Goal: Task Accomplishment & Management: Manage account settings

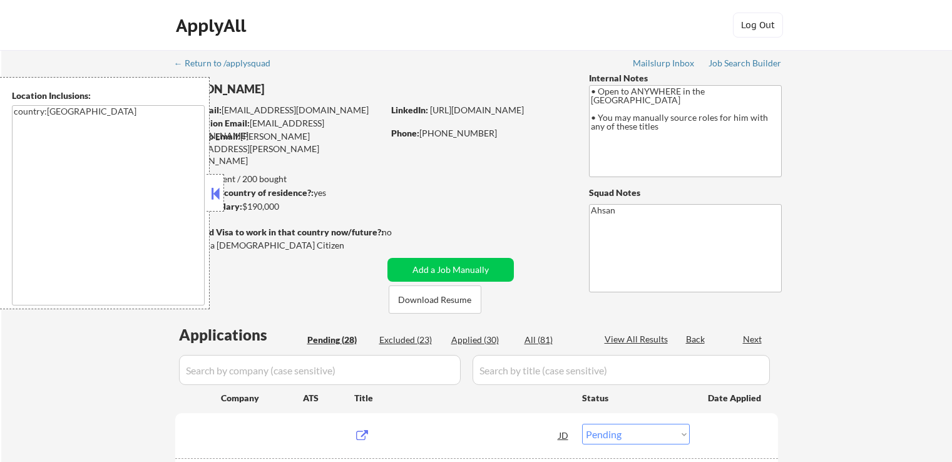
select select ""pending""
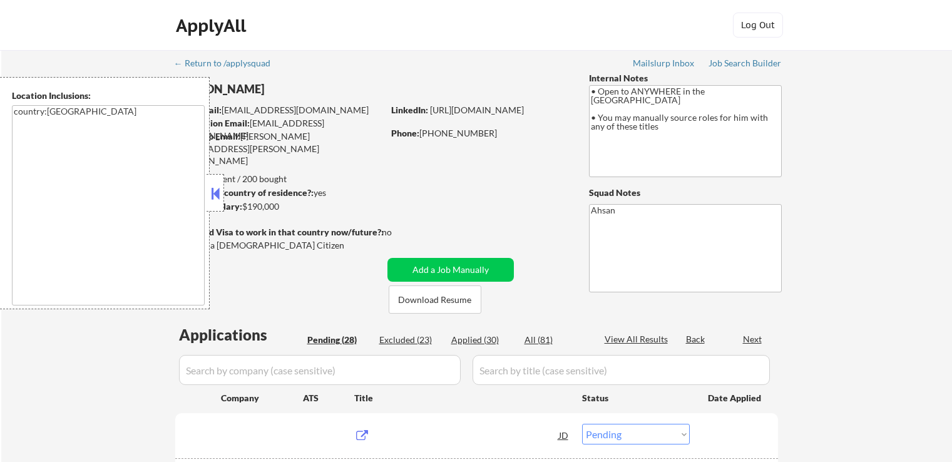
select select ""pending""
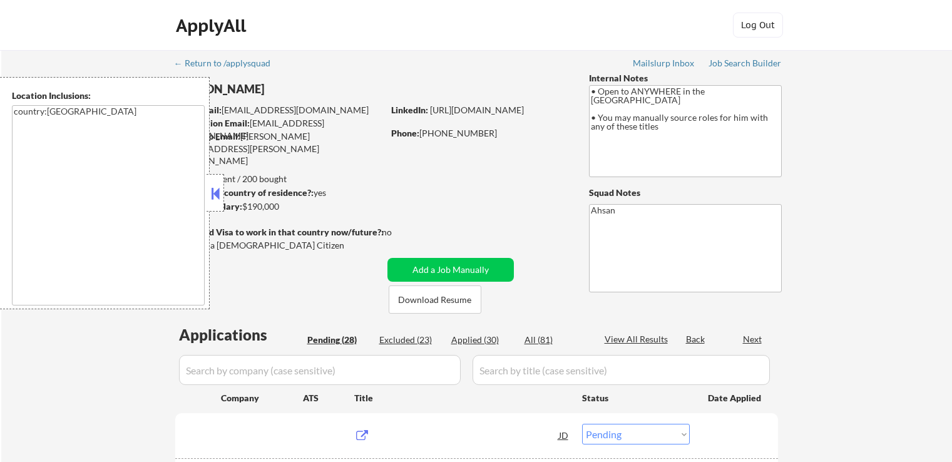
select select ""pending""
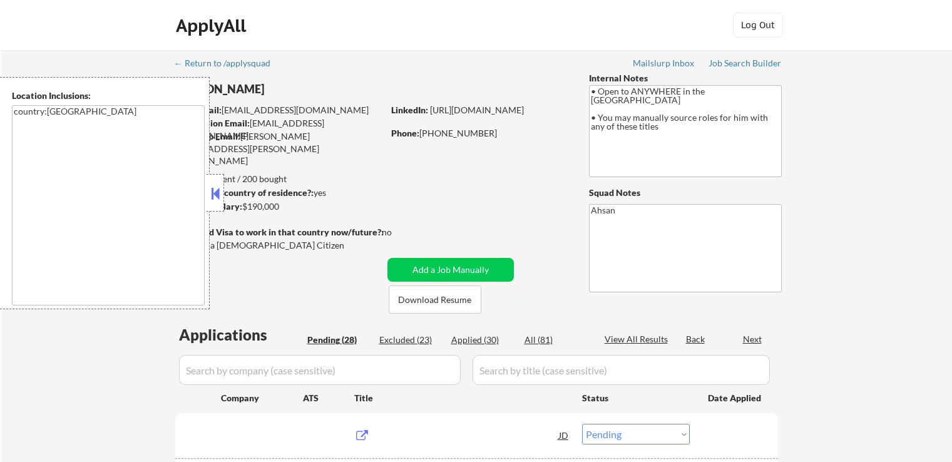
select select ""pending""
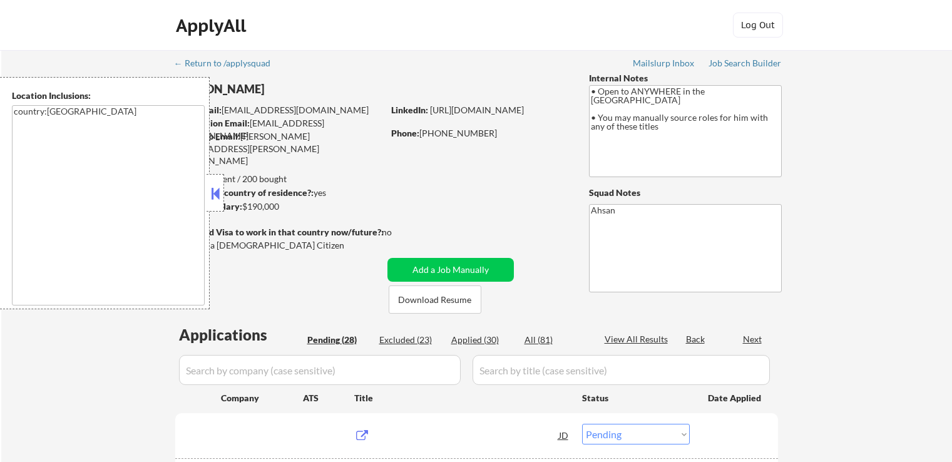
select select ""pending""
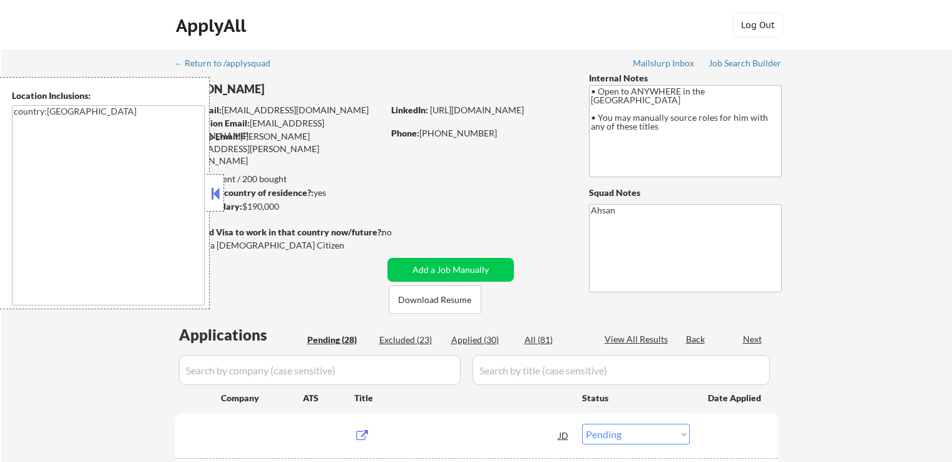
select select ""pending""
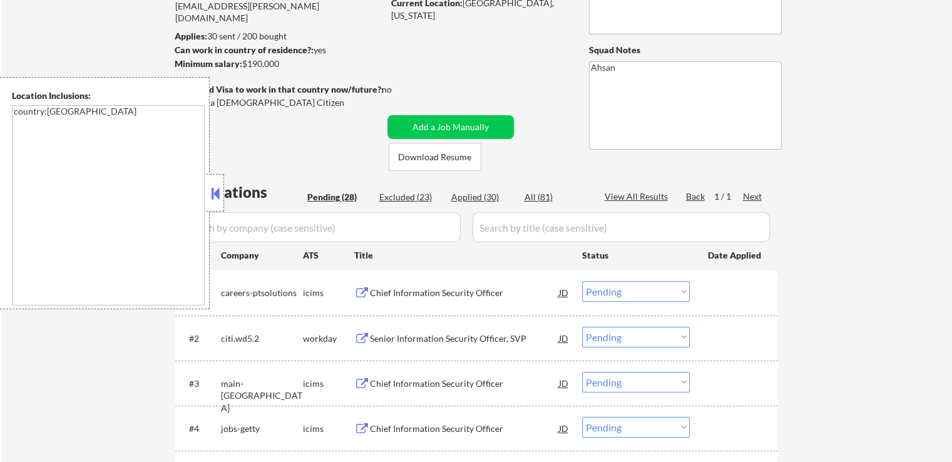
scroll to position [250, 0]
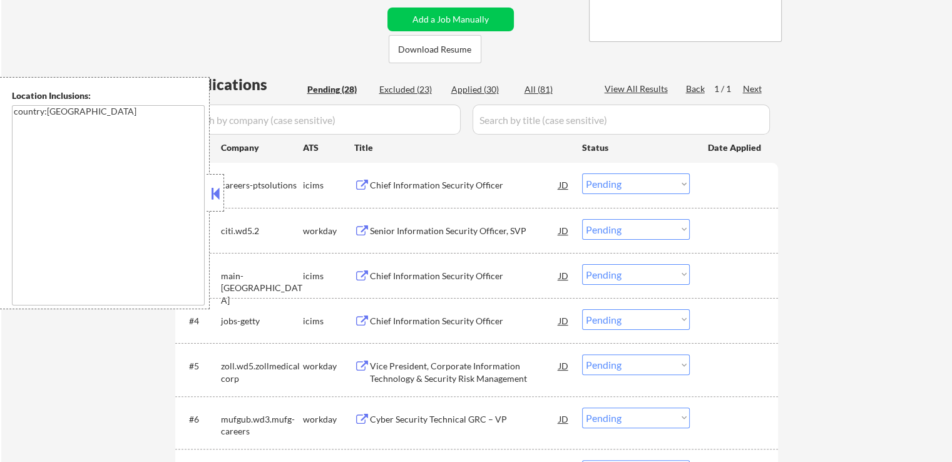
click at [409, 183] on div "Chief Information Security Officer" at bounding box center [464, 185] width 189 height 13
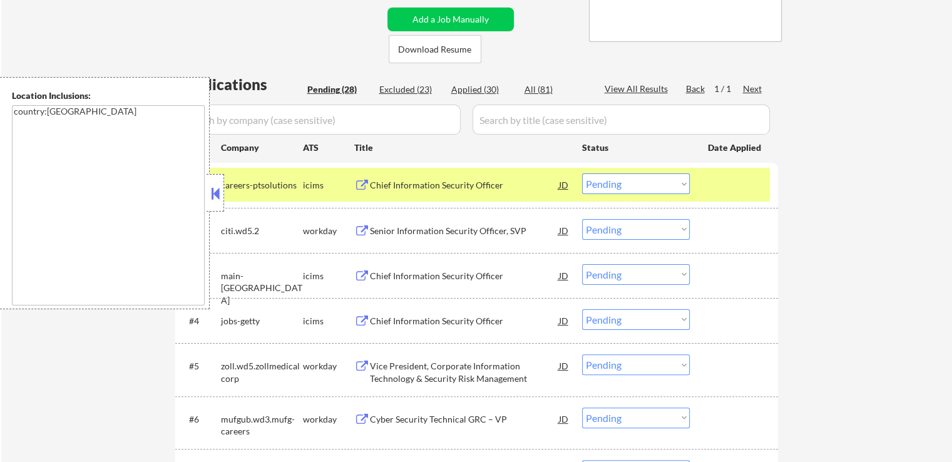
click at [396, 229] on div "Senior Information Security Officer, SVP" at bounding box center [464, 231] width 189 height 13
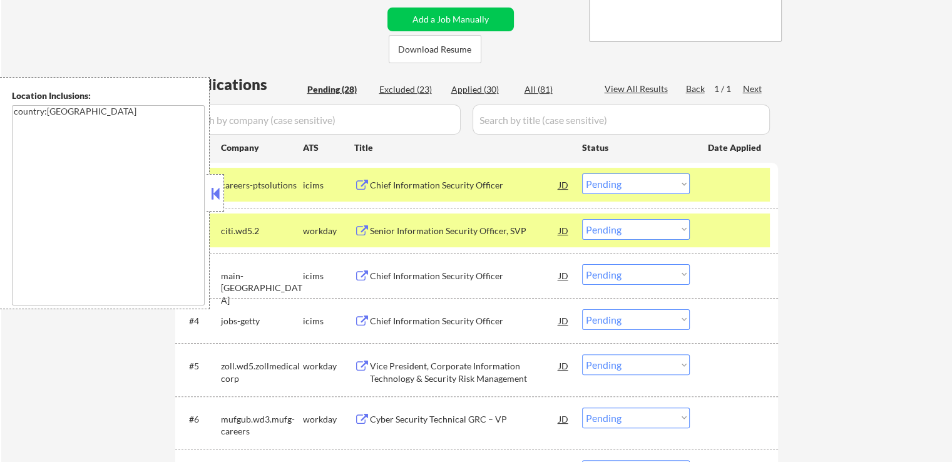
drag, startPoint x: 384, startPoint y: 271, endPoint x: 899, endPoint y: 112, distance: 539.7
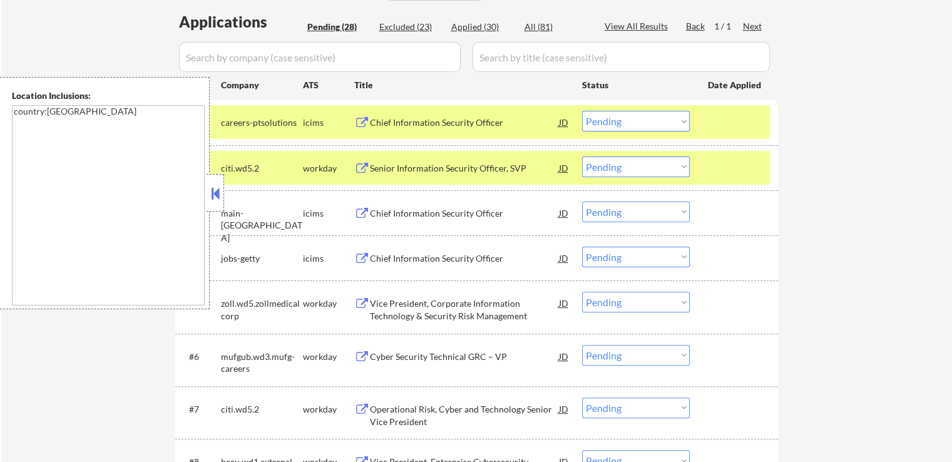
click at [392, 155] on div "#2 citi.wd5.2 workday Senior Information Security Officer, SVP JD Choose an opt…" at bounding box center [474, 168] width 591 height 34
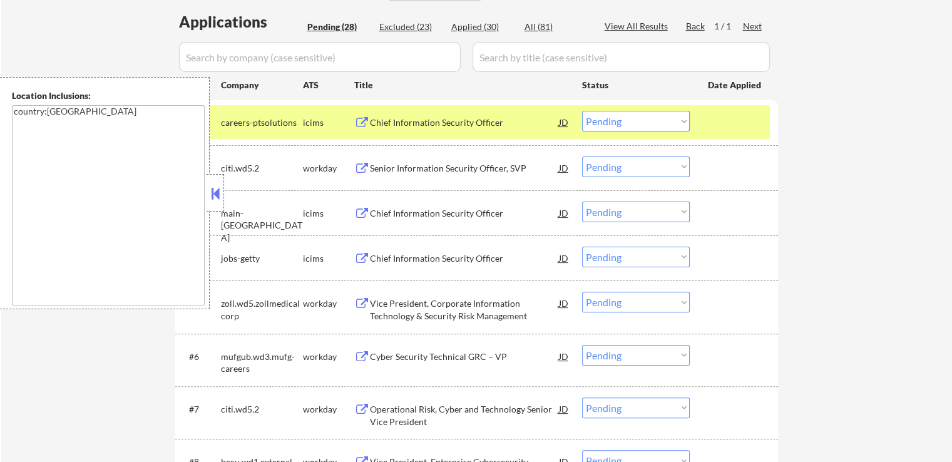
click at [398, 303] on div "Vice President, Corporate Information Technology & Security Risk Management" at bounding box center [464, 309] width 189 height 24
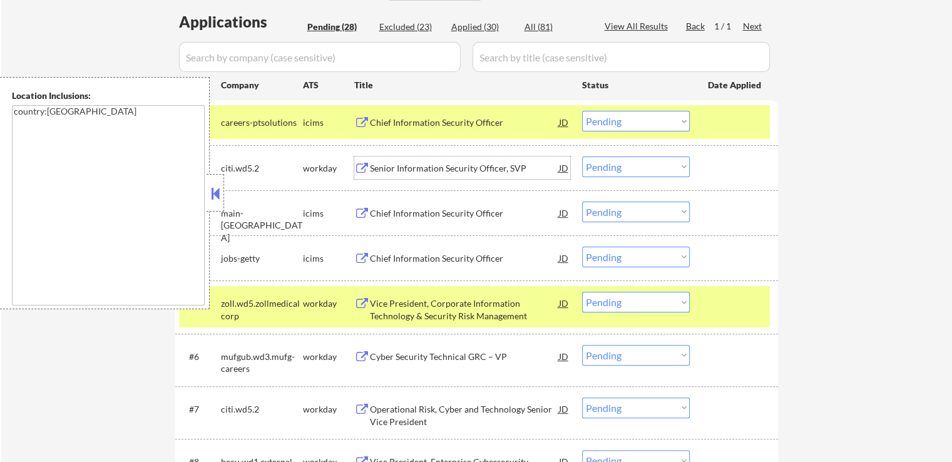
click at [402, 158] on div "Senior Information Security Officer, SVP" at bounding box center [464, 167] width 189 height 23
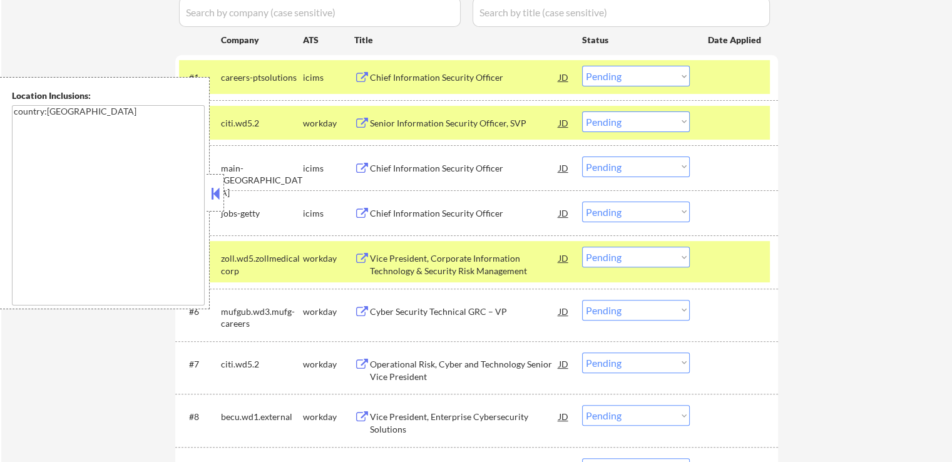
scroll to position [501, 0]
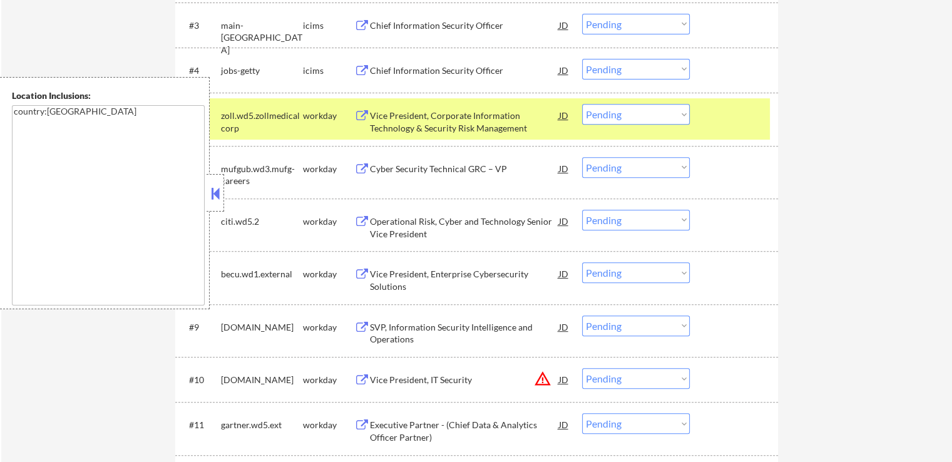
click at [389, 167] on div "Cyber Security Technical GRC – VP" at bounding box center [464, 169] width 189 height 13
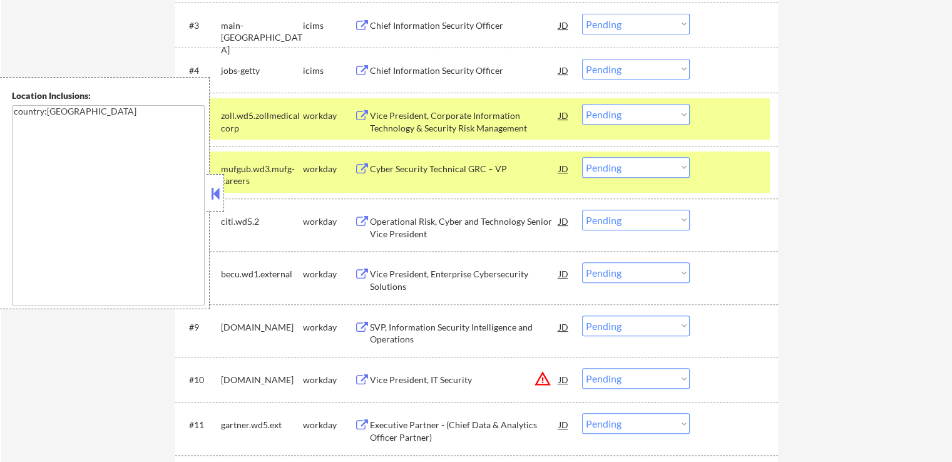
click at [391, 228] on div "Operational Risk, Cyber and Technology Senior Vice President" at bounding box center [464, 227] width 189 height 24
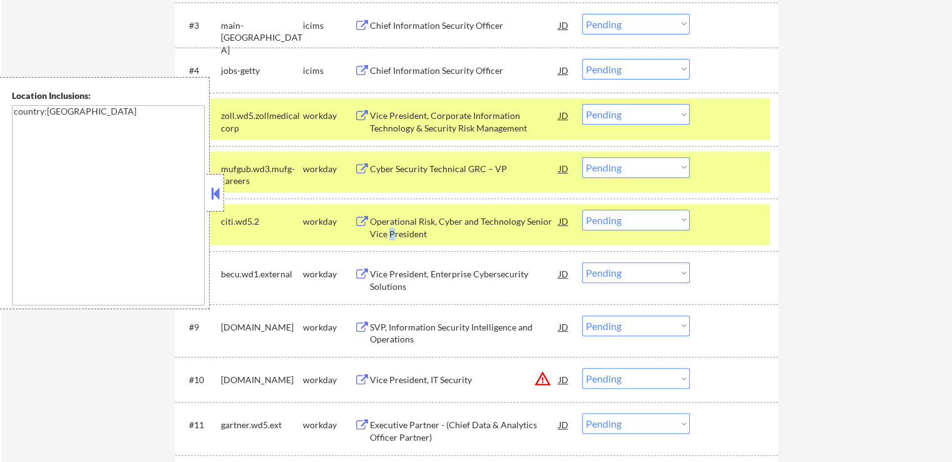
click at [385, 277] on div "Vice President, Enterprise Cybersecurity Solutions" at bounding box center [464, 280] width 189 height 24
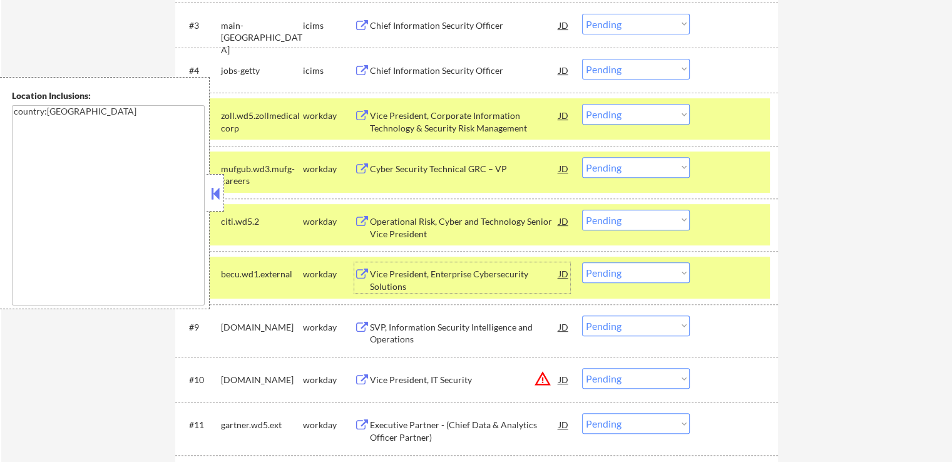
click at [608, 170] on select "Choose an option... Pending Applied Excluded (Questions) Excluded (Expired) Exc…" at bounding box center [636, 167] width 108 height 21
click at [582, 157] on select "Choose an option... Pending Applied Excluded (Questions) Excluded (Expired) Exc…" at bounding box center [636, 167] width 108 height 21
select select ""pending""
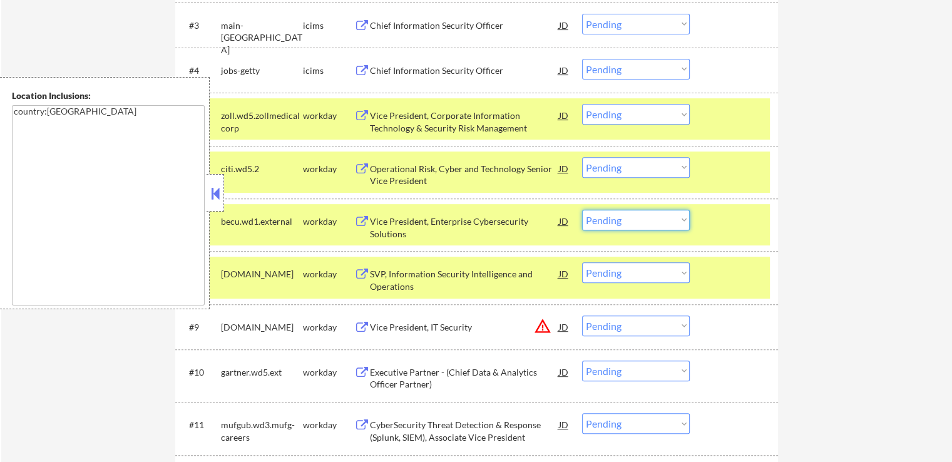
drag, startPoint x: 610, startPoint y: 211, endPoint x: 620, endPoint y: 225, distance: 17.0
click at [613, 215] on select "Choose an option... Pending Applied Excluded (Questions) Excluded (Expired) Exc…" at bounding box center [636, 220] width 108 height 21
click at [582, 210] on select "Choose an option... Pending Applied Excluded (Questions) Excluded (Expired) Exc…" at bounding box center [636, 220] width 108 height 21
select select ""pending""
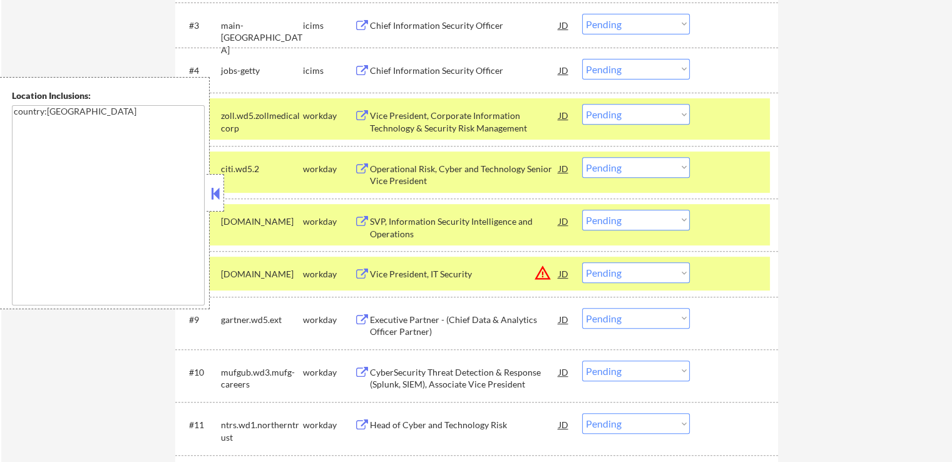
click at [617, 116] on select "Choose an option... Pending Applied Excluded (Questions) Excluded (Expired) Exc…" at bounding box center [636, 114] width 108 height 21
click at [582, 104] on select "Choose an option... Pending Applied Excluded (Questions) Excluded (Expired) Exc…" at bounding box center [636, 114] width 108 height 21
select select ""pending""
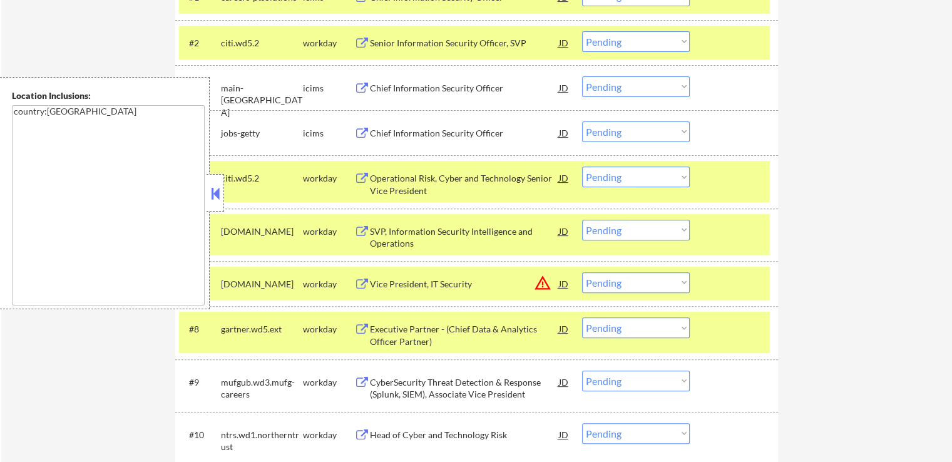
scroll to position [376, 0]
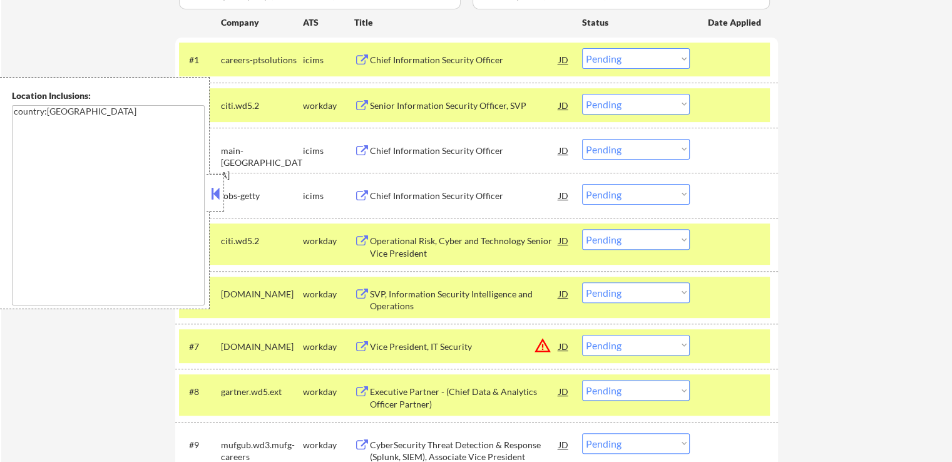
click at [601, 108] on select "Choose an option... Pending Applied Excluded (Questions) Excluded (Expired) Exc…" at bounding box center [636, 104] width 108 height 21
click at [604, 103] on select "Choose an option... Pending Applied Excluded (Questions) Excluded (Expired) Exc…" at bounding box center [636, 104] width 108 height 21
click at [582, 94] on select "Choose an option... Pending Applied Excluded (Questions) Excluded (Expired) Exc…" at bounding box center [636, 104] width 108 height 21
select select ""pending""
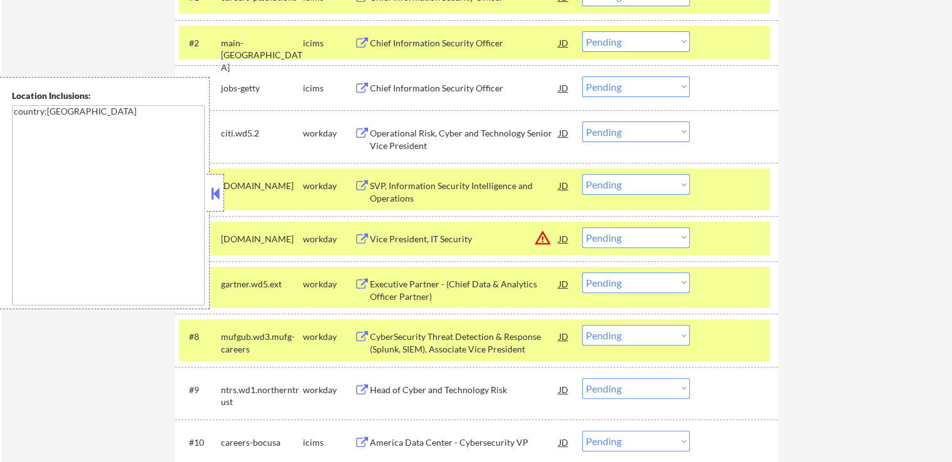
scroll to position [501, 0]
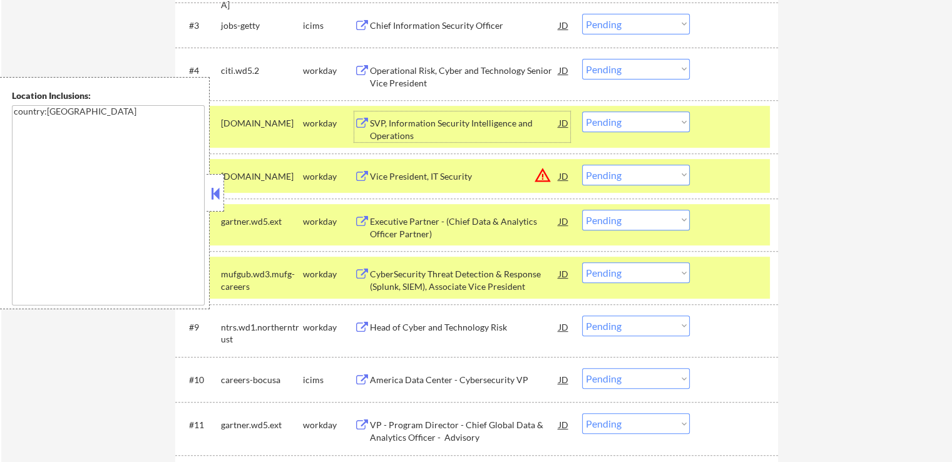
click at [395, 128] on div "SVP, Information Security Intelligence and Operations" at bounding box center [464, 129] width 189 height 24
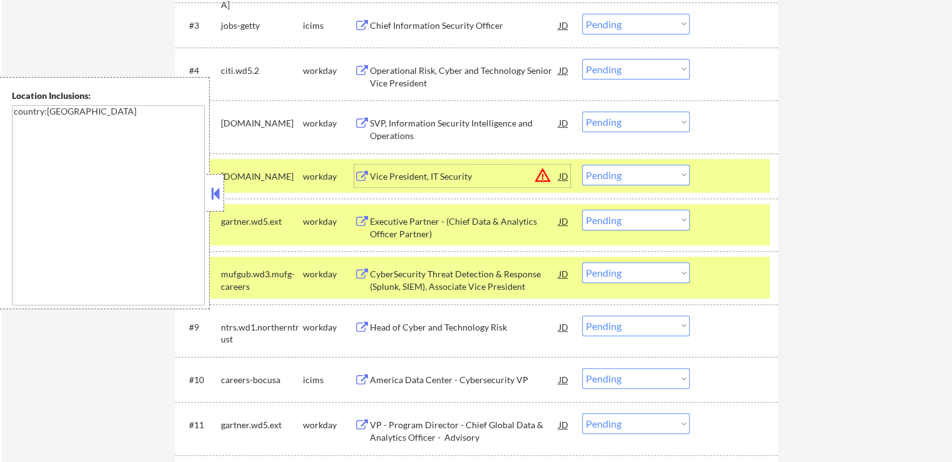
click at [394, 165] on div "Vice President, IT Security" at bounding box center [464, 176] width 189 height 23
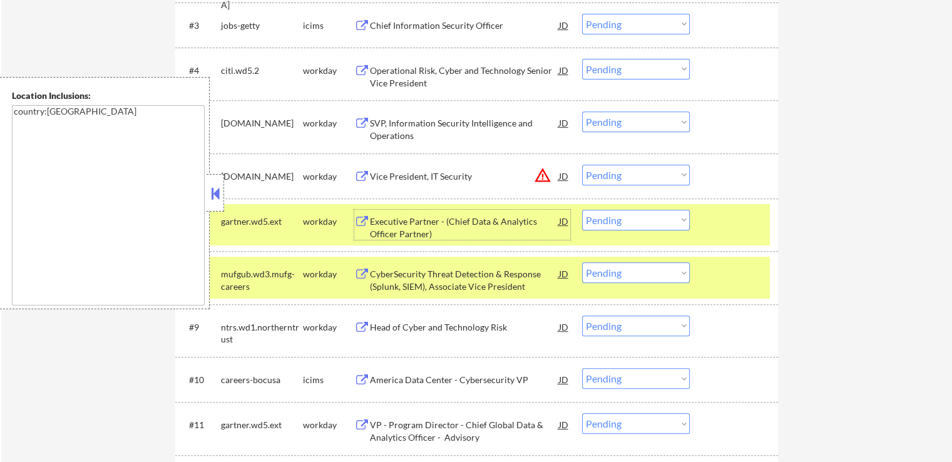
drag, startPoint x: 396, startPoint y: 212, endPoint x: 397, endPoint y: 218, distance: 7.1
click at [396, 212] on div "Executive Partner - (Chief Data & Analytics Officer Partner)" at bounding box center [464, 225] width 189 height 30
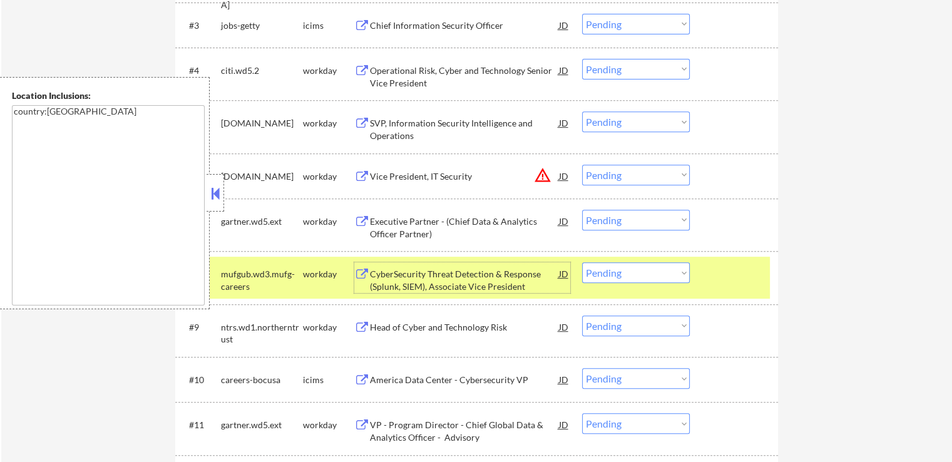
click at [403, 281] on div "CyberSecurity Threat Detection & Response (Splunk, SIEM), Associate Vice Presid…" at bounding box center [464, 280] width 189 height 24
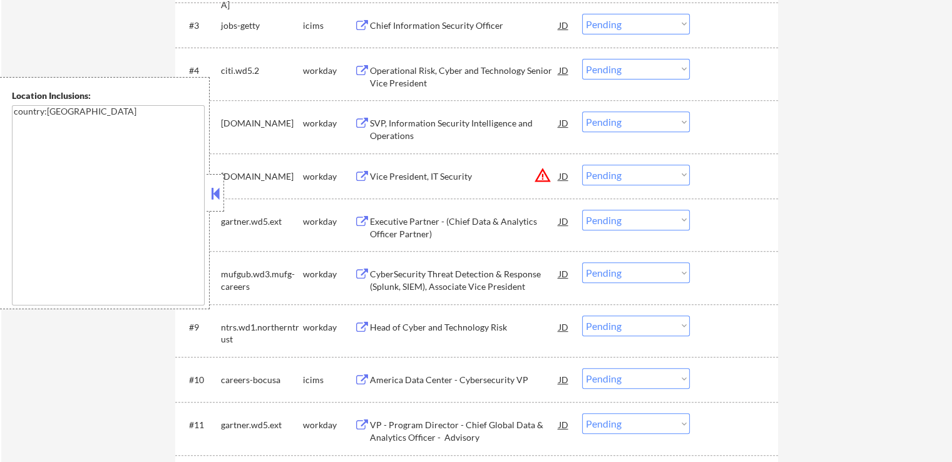
click at [626, 270] on select "Choose an option... Pending Applied Excluded (Questions) Excluded (Expired) Exc…" at bounding box center [636, 272] width 108 height 21
click at [582, 262] on select "Choose an option... Pending Applied Excluded (Questions) Excluded (Expired) Exc…" at bounding box center [636, 272] width 108 height 21
select select ""pending""
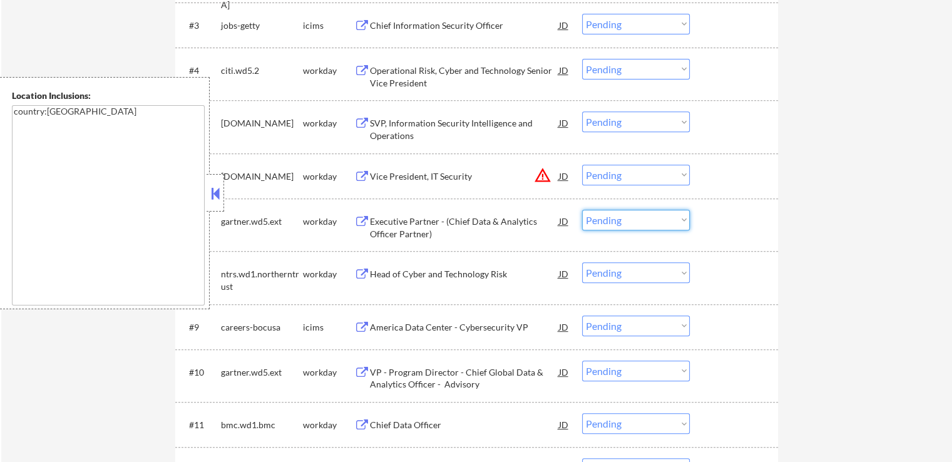
drag, startPoint x: 615, startPoint y: 223, endPoint x: 622, endPoint y: 227, distance: 7.6
click at [615, 223] on select "Choose an option... Pending Applied Excluded (Questions) Excluded (Expired) Exc…" at bounding box center [636, 220] width 108 height 21
select select ""excluded__expired_""
click at [582, 210] on select "Choose an option... Pending Applied Excluded (Questions) Excluded (Expired) Exc…" at bounding box center [636, 220] width 108 height 21
click at [612, 181] on select "Choose an option... Pending Applied Excluded (Questions) Excluded (Expired) Exc…" at bounding box center [636, 175] width 108 height 21
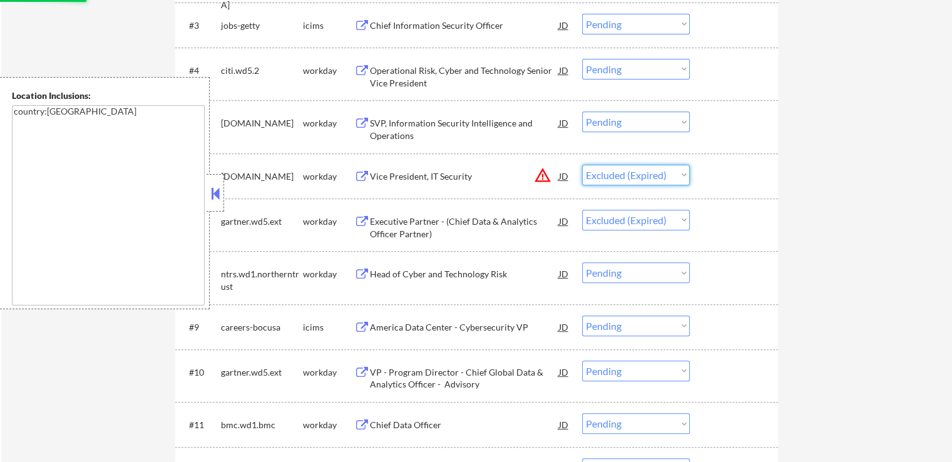
click at [582, 165] on select "Choose an option... Pending Applied Excluded (Questions) Excluded (Expired) Exc…" at bounding box center [636, 175] width 108 height 21
click at [625, 126] on select "Choose an option... Pending Applied Excluded (Questions) Excluded (Expired) Exc…" at bounding box center [636, 121] width 108 height 21
select select ""pending""
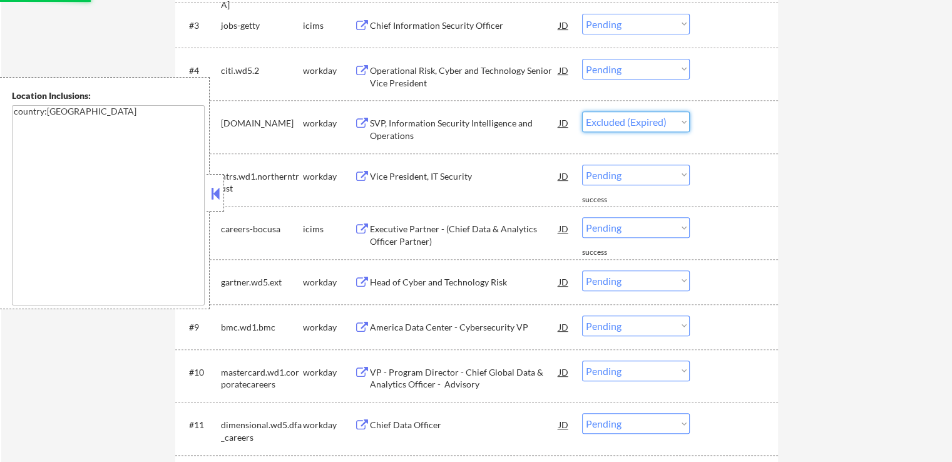
click at [582, 111] on select "Choose an option... Pending Applied Excluded (Questions) Excluded (Expired) Exc…" at bounding box center [636, 121] width 108 height 21
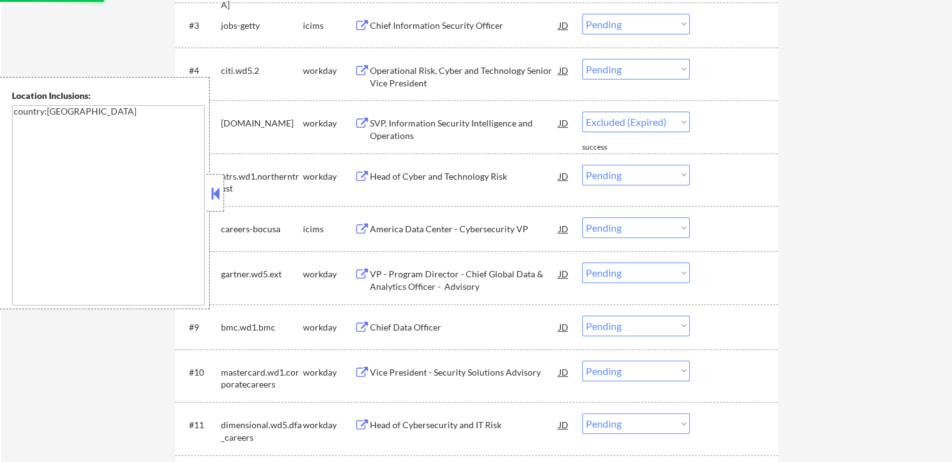
select select ""pending""
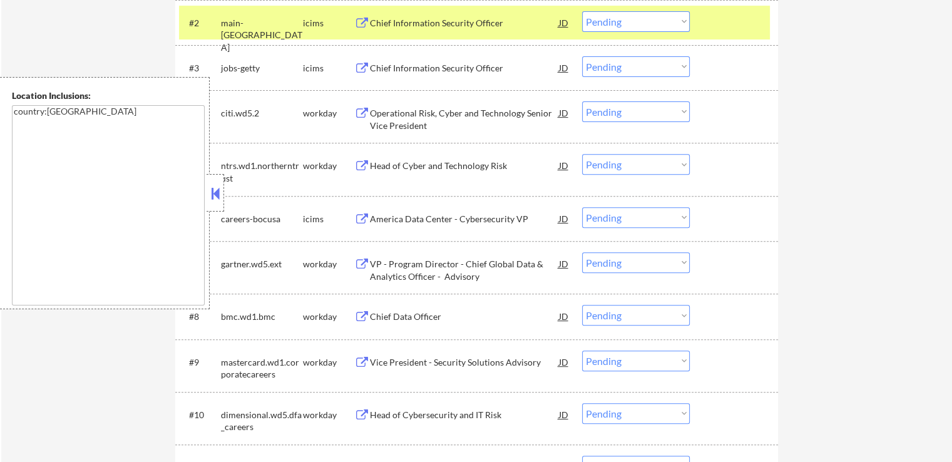
scroll to position [438, 0]
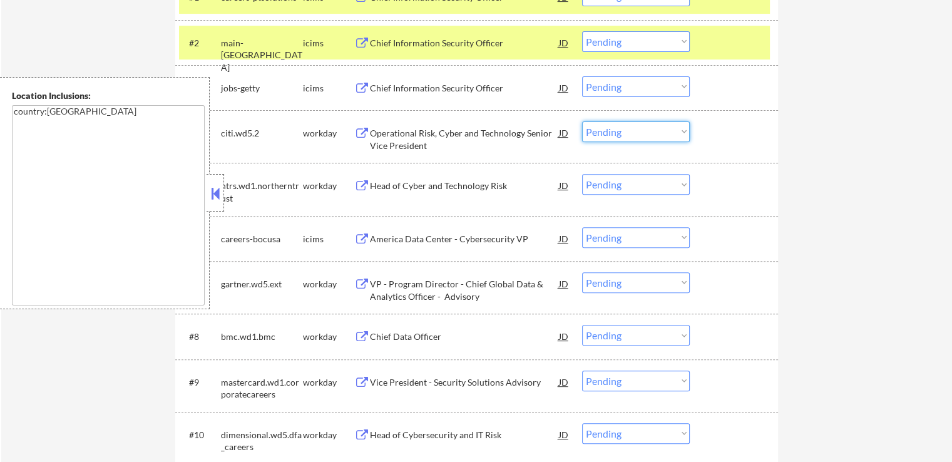
click at [616, 126] on select "Choose an option... Pending Applied Excluded (Questions) Excluded (Expired) Exc…" at bounding box center [636, 131] width 108 height 21
click at [582, 121] on select "Choose an option... Pending Applied Excluded (Questions) Excluded (Expired) Exc…" at bounding box center [636, 131] width 108 height 21
select select ""pending""
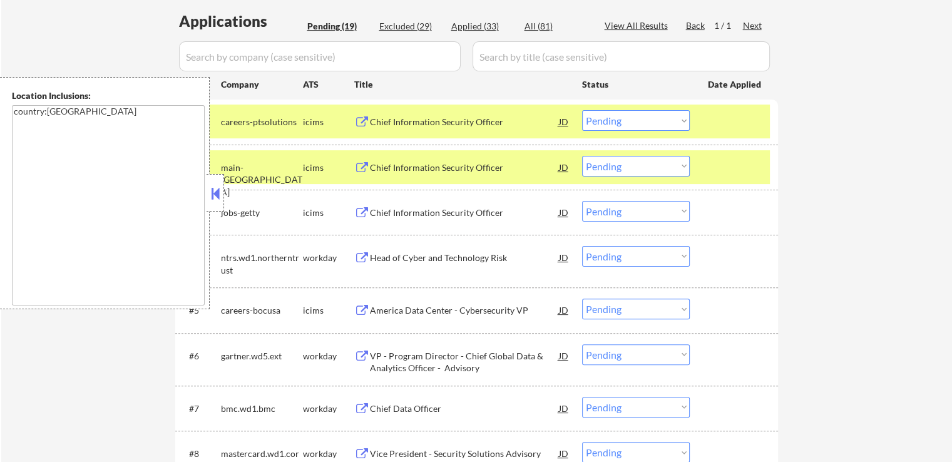
scroll to position [376, 0]
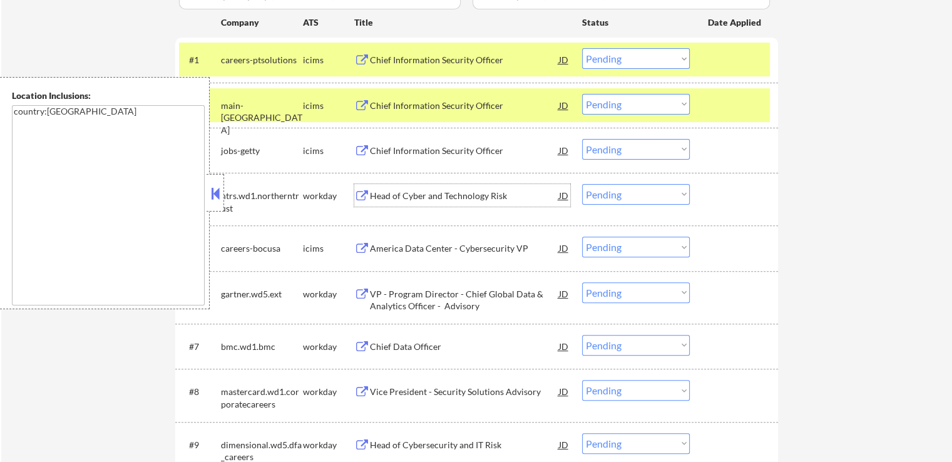
click at [391, 195] on div "Head of Cyber and Technology Risk" at bounding box center [464, 196] width 189 height 13
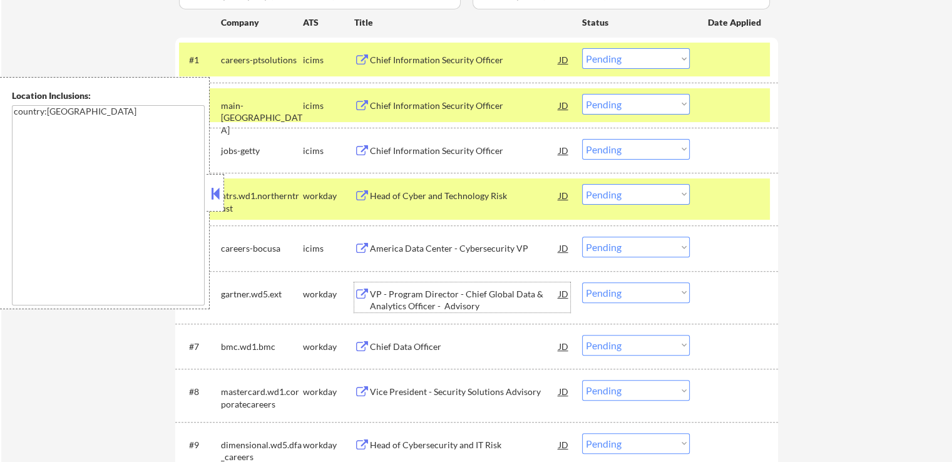
click at [385, 299] on div "VP - Program Director - Chief Global Data & Analytics Officer - Advisory" at bounding box center [464, 300] width 189 height 24
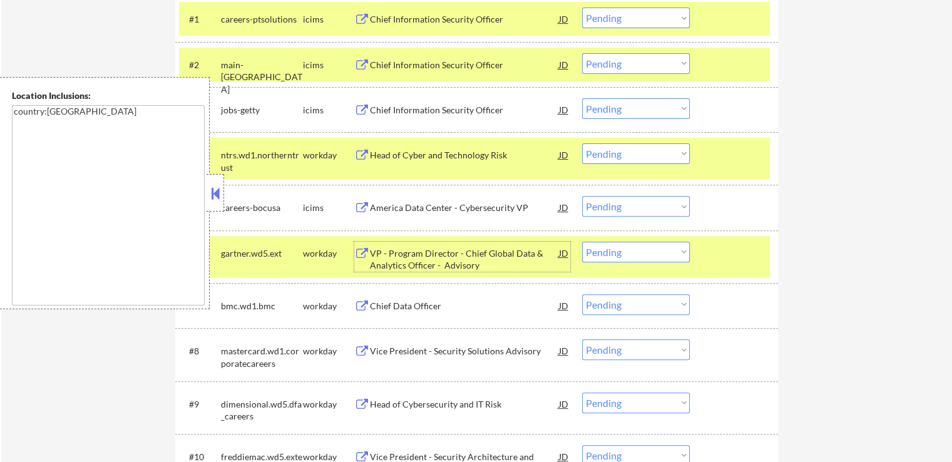
scroll to position [438, 0]
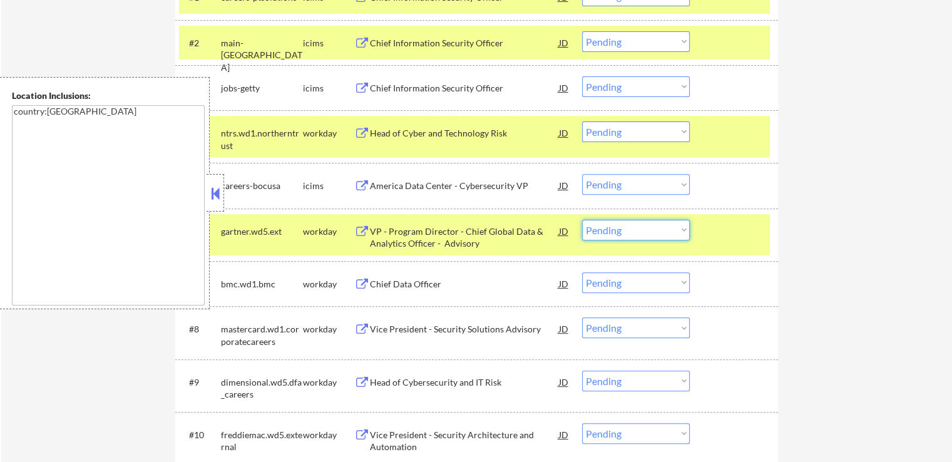
click at [641, 236] on select "Choose an option... Pending Applied Excluded (Questions) Excluded (Expired) Exc…" at bounding box center [636, 230] width 108 height 21
click at [582, 220] on select "Choose an option... Pending Applied Excluded (Questions) Excluded (Expired) Exc…" at bounding box center [636, 230] width 108 height 21
click at [398, 283] on div "Chief Data Officer" at bounding box center [464, 284] width 189 height 13
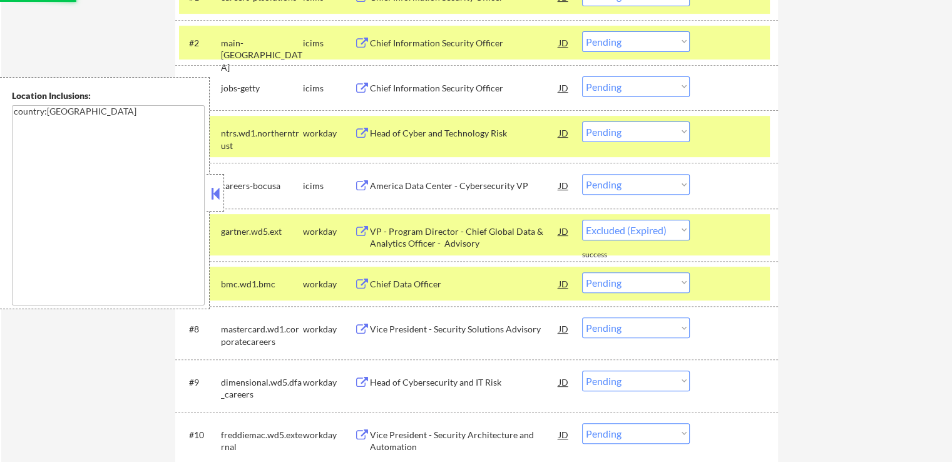
select select ""pending""
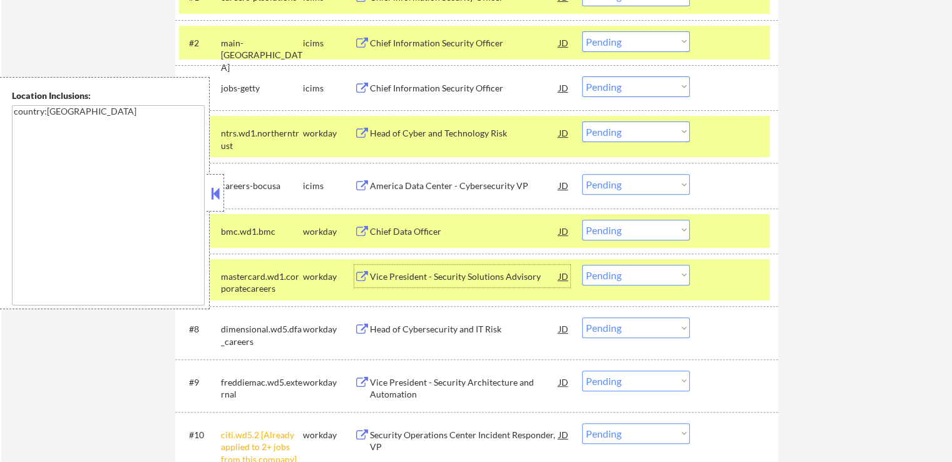
click at [607, 141] on select "Choose an option... Pending Applied Excluded (Questions) Excluded (Expired) Exc…" at bounding box center [636, 131] width 108 height 21
click at [582, 121] on select "Choose an option... Pending Applied Excluded (Questions) Excluded (Expired) Exc…" at bounding box center [636, 131] width 108 height 21
select select ""pending""
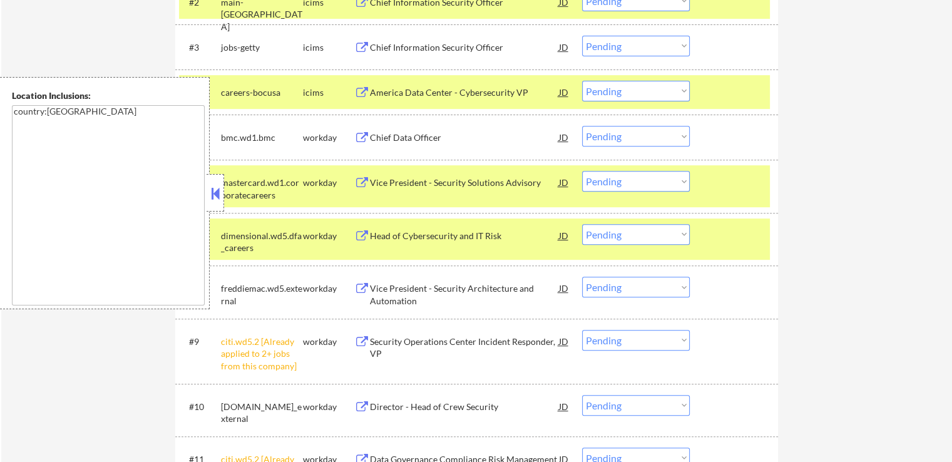
scroll to position [501, 0]
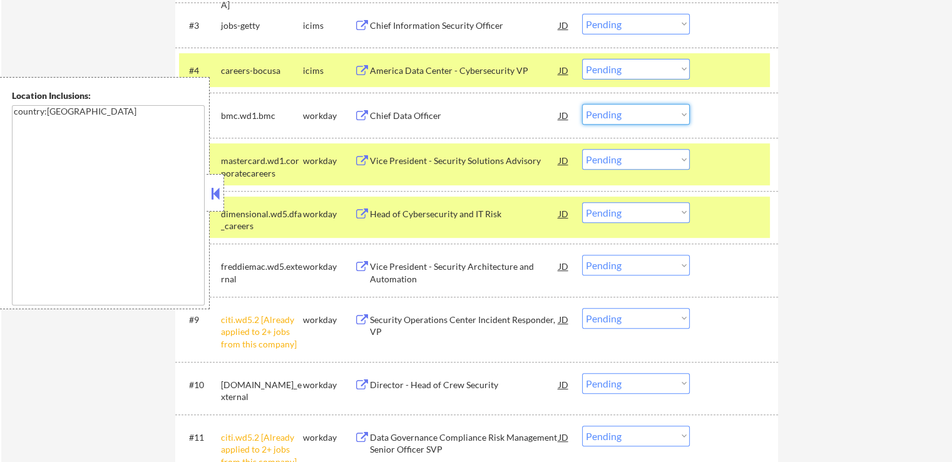
click at [627, 114] on select "Choose an option... Pending Applied Excluded (Questions) Excluded (Expired) Exc…" at bounding box center [636, 114] width 108 height 21
click at [582, 104] on select "Choose an option... Pending Applied Excluded (Questions) Excluded (Expired) Exc…" at bounding box center [636, 114] width 108 height 21
select select ""pending""
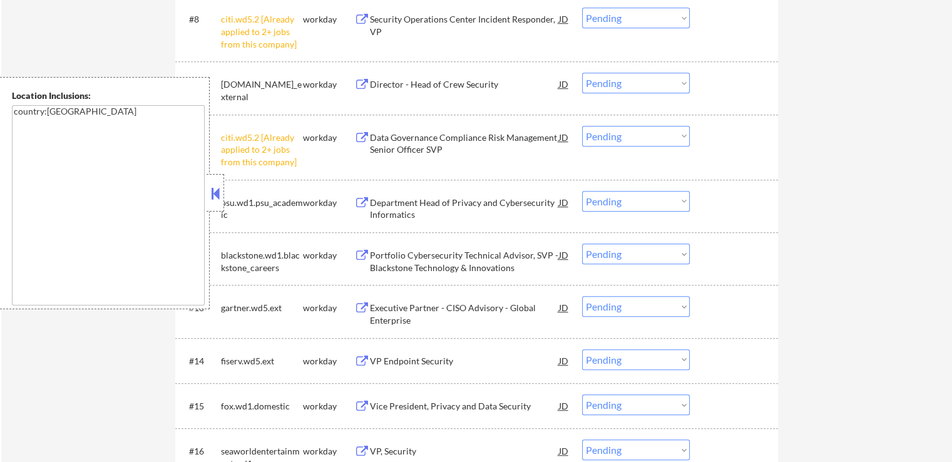
scroll to position [814, 0]
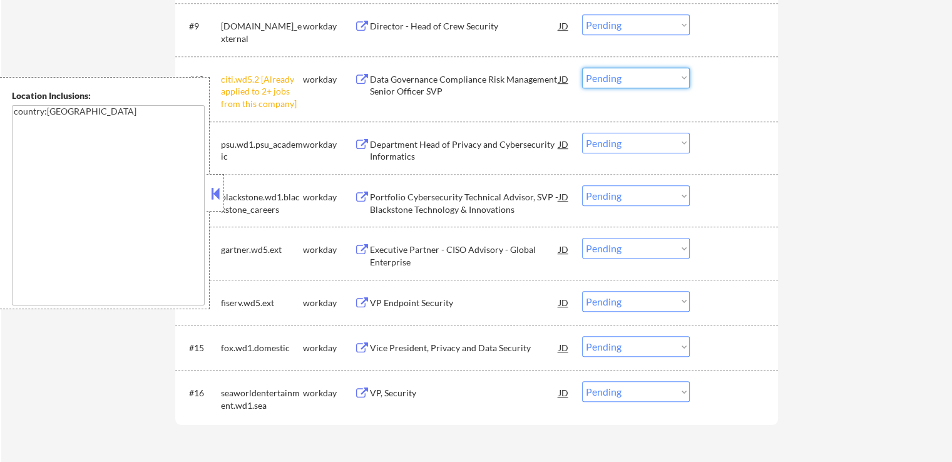
drag, startPoint x: 619, startPoint y: 80, endPoint x: 623, endPoint y: 86, distance: 7.1
click at [620, 80] on select "Choose an option... Pending Applied Excluded (Questions) Excluded (Expired) Exc…" at bounding box center [636, 78] width 108 height 21
click at [582, 68] on select "Choose an option... Pending Applied Excluded (Questions) Excluded (Expired) Exc…" at bounding box center [636, 78] width 108 height 21
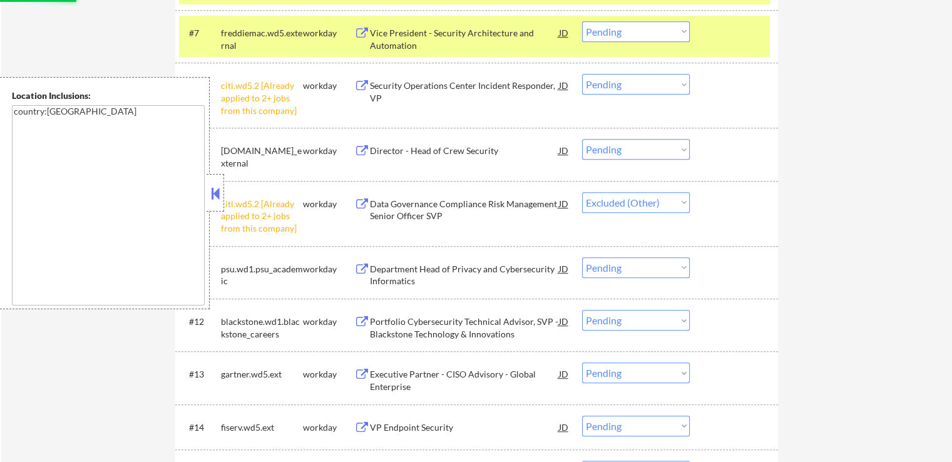
scroll to position [689, 0]
click at [623, 82] on select "Choose an option... Pending Applied Excluded (Questions) Excluded (Expired) Exc…" at bounding box center [636, 84] width 108 height 21
select select ""pending""
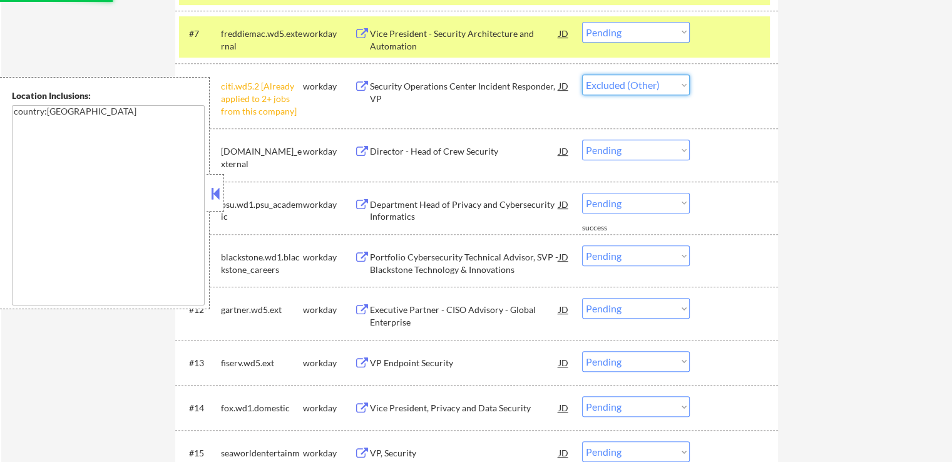
click at [582, 74] on select "Choose an option... Pending Applied Excluded (Questions) Excluded (Expired) Exc…" at bounding box center [636, 84] width 108 height 21
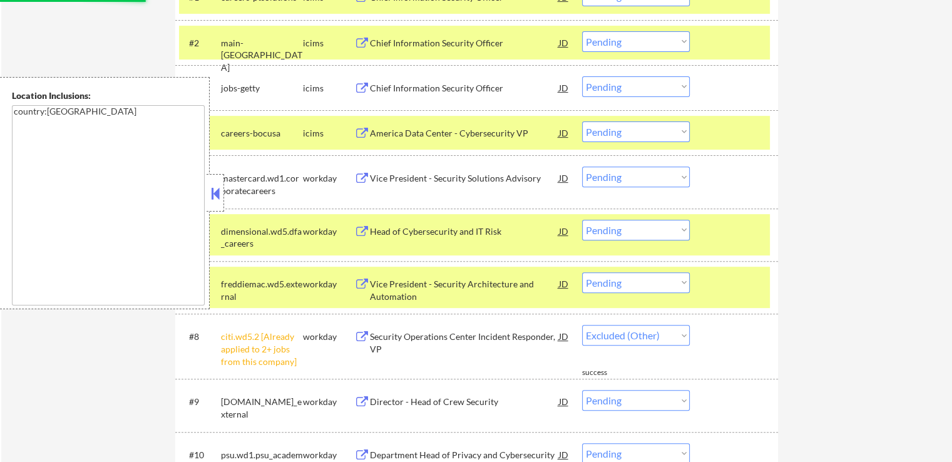
select select ""pending""
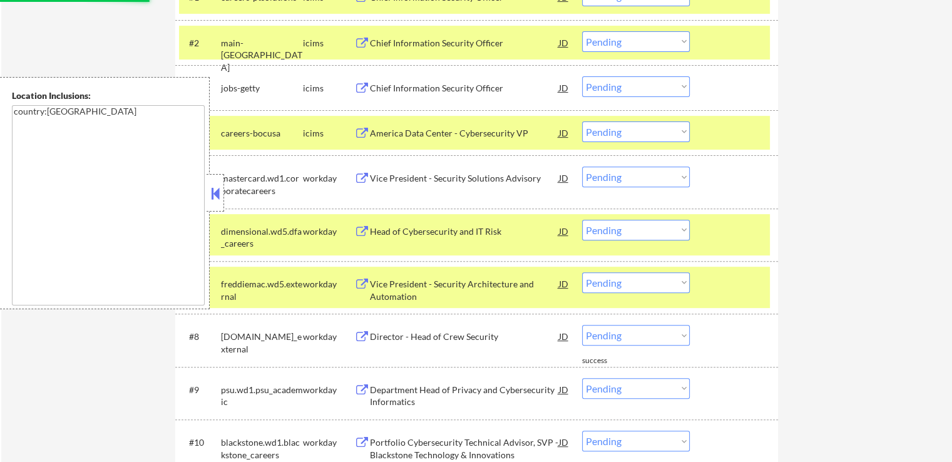
scroll to position [501, 0]
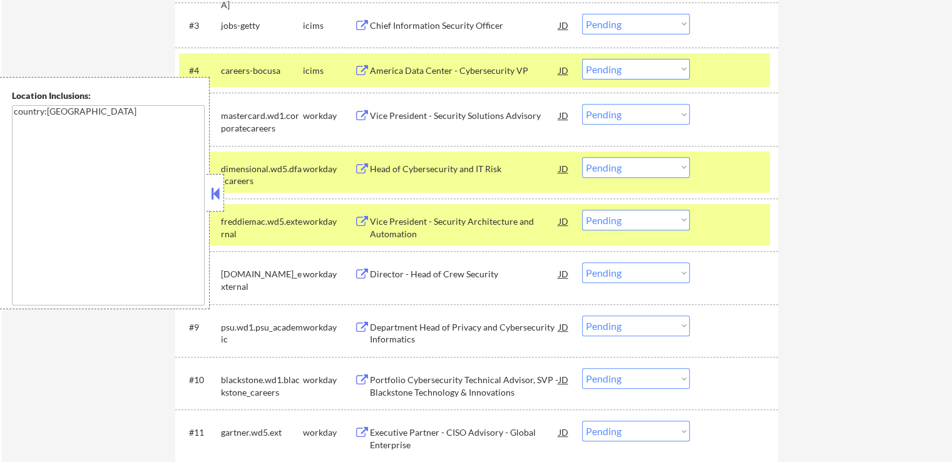
click at [401, 111] on div "Vice President - Security Solutions Advisory" at bounding box center [464, 116] width 189 height 13
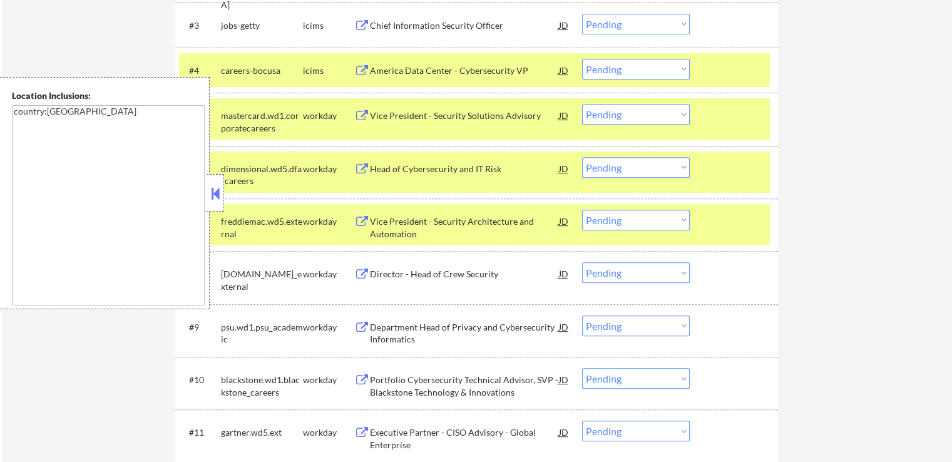
click at [381, 166] on div "Head of Cybersecurity and IT Risk" at bounding box center [464, 169] width 189 height 13
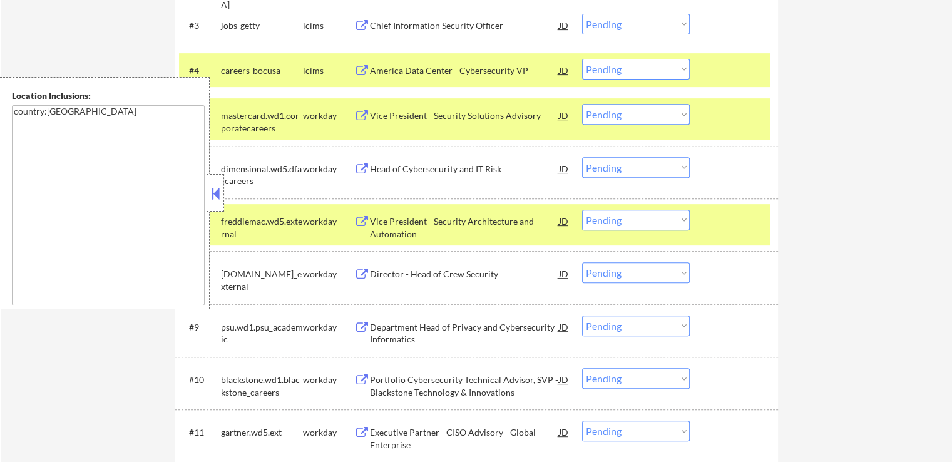
click at [384, 222] on div "Vice President - Security Architecture and Automation" at bounding box center [464, 227] width 189 height 24
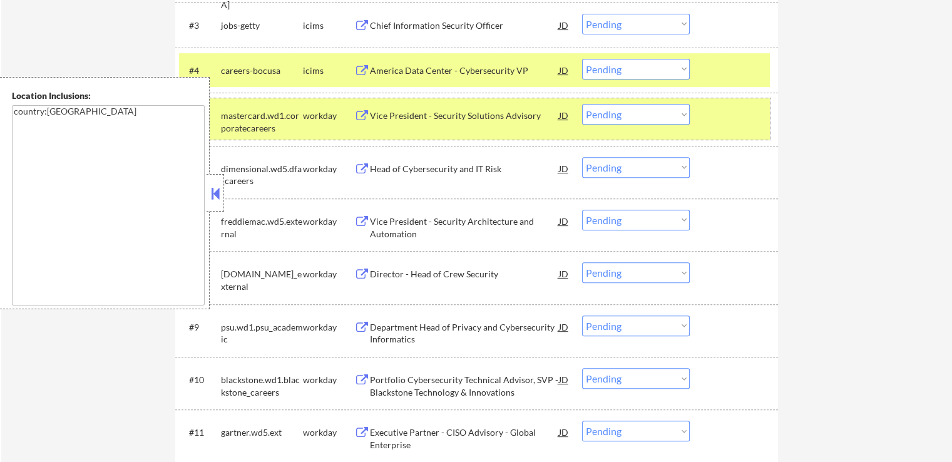
click at [735, 103] on div "#5 mastercard.wd1.corporatecareers workday Vice President - Security Solutions …" at bounding box center [474, 118] width 591 height 41
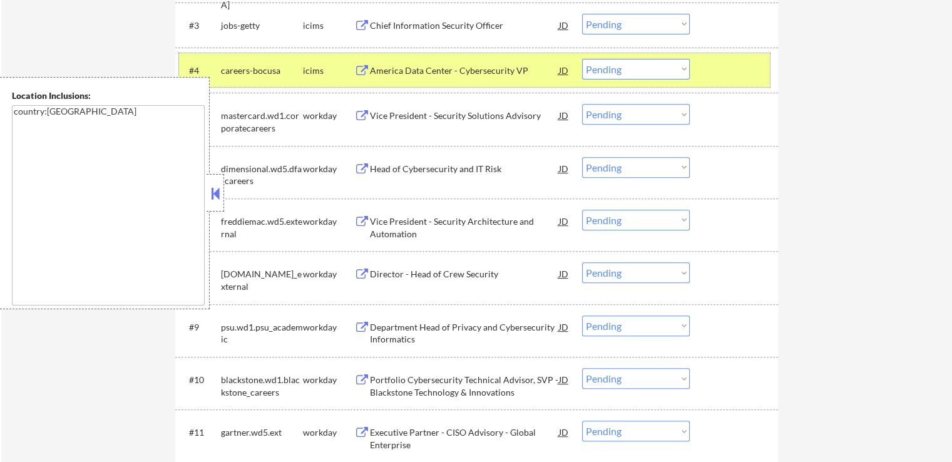
click at [735, 73] on div at bounding box center [735, 70] width 55 height 23
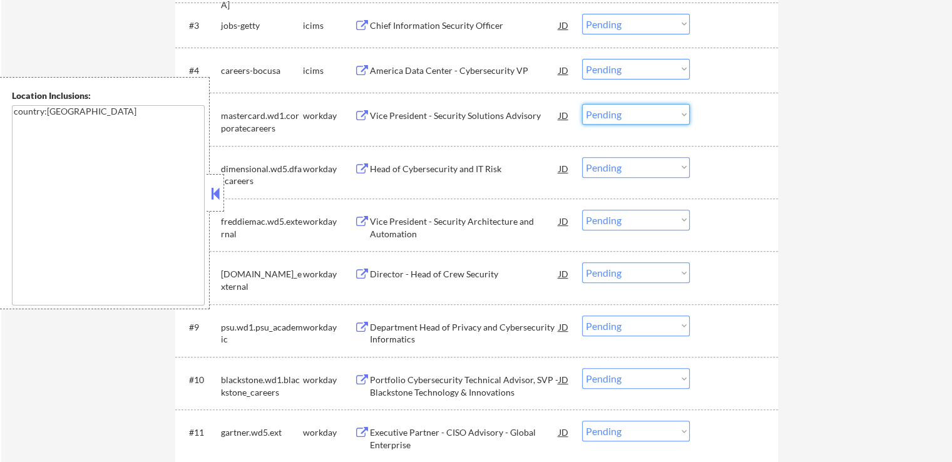
click at [632, 115] on select "Choose an option... Pending Applied Excluded (Questions) Excluded (Expired) Exc…" at bounding box center [636, 114] width 108 height 21
click at [582, 104] on select "Choose an option... Pending Applied Excluded (Questions) Excluded (Expired) Exc…" at bounding box center [636, 114] width 108 height 21
select select ""pending""
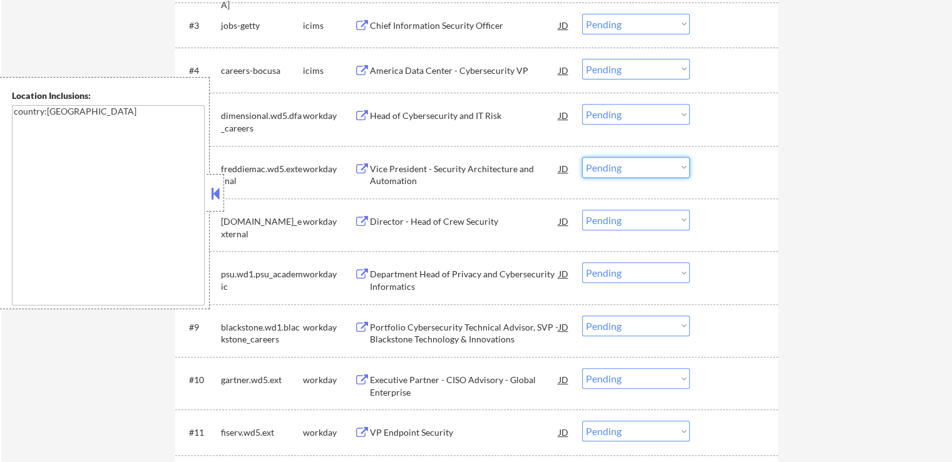
click at [610, 170] on select "Choose an option... Pending Applied Excluded (Questions) Excluded (Expired) Exc…" at bounding box center [636, 167] width 108 height 21
click at [582, 157] on select "Choose an option... Pending Applied Excluded (Questions) Excluded (Expired) Exc…" at bounding box center [636, 167] width 108 height 21
select select ""pending""
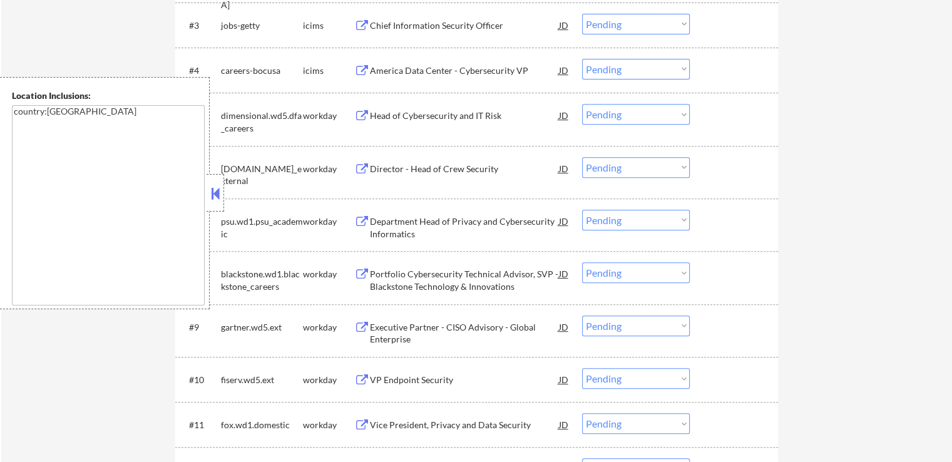
click at [631, 113] on select "Choose an option... Pending Applied Excluded (Questions) Excluded (Expired) Exc…" at bounding box center [636, 114] width 108 height 21
click at [582, 104] on select "Choose an option... Pending Applied Excluded (Questions) Excluded (Expired) Exc…" at bounding box center [636, 114] width 108 height 21
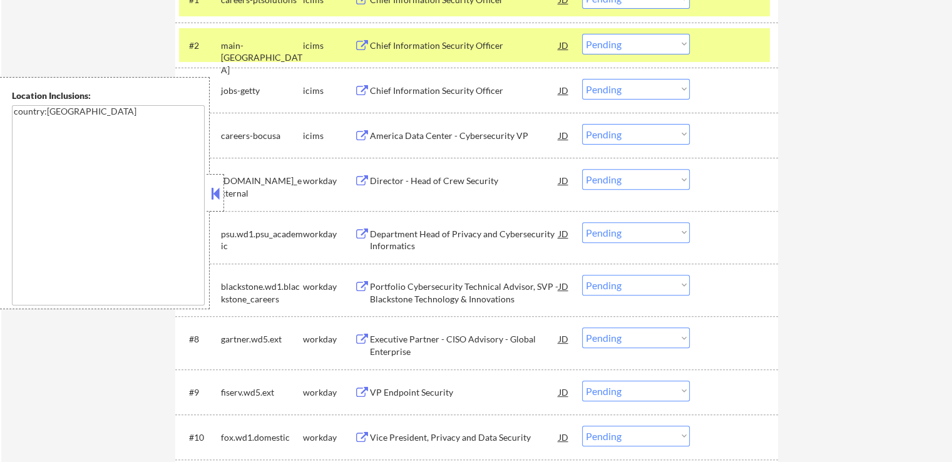
scroll to position [438, 0]
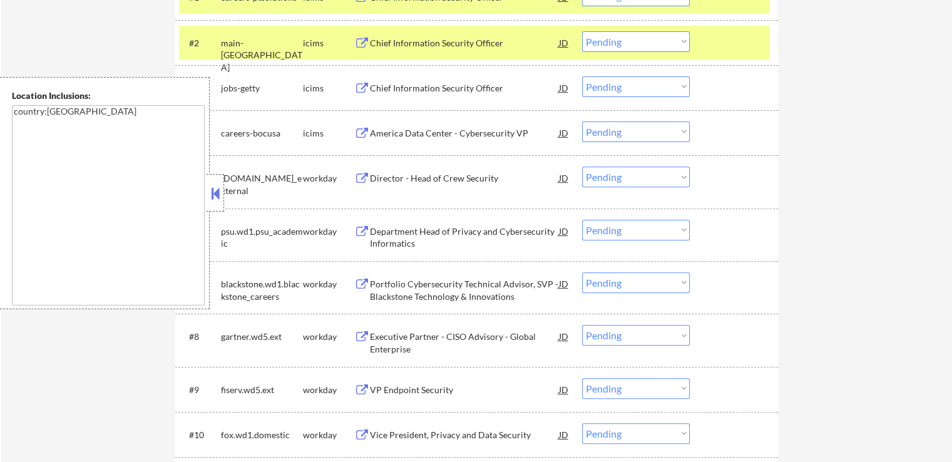
click at [393, 178] on div "Director - Head of Crew Security" at bounding box center [464, 178] width 189 height 13
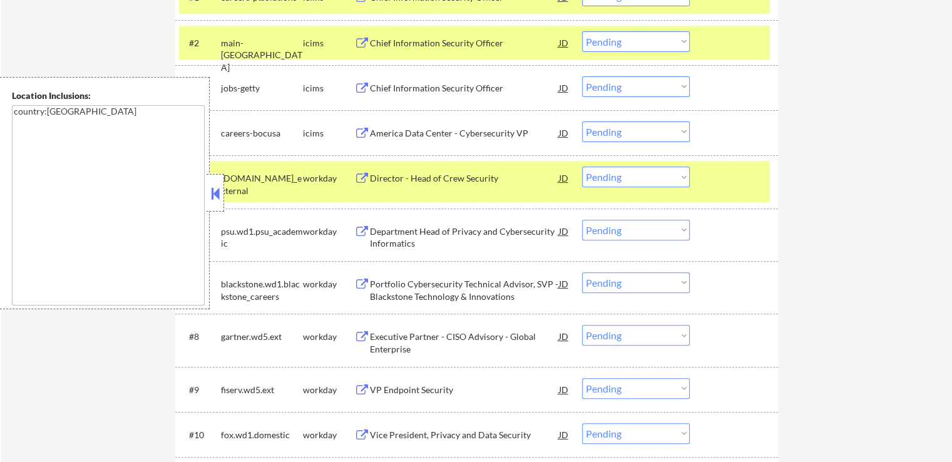
click at [393, 237] on div "Department Head of Privacy and Cybersecurity Informatics" at bounding box center [464, 237] width 189 height 24
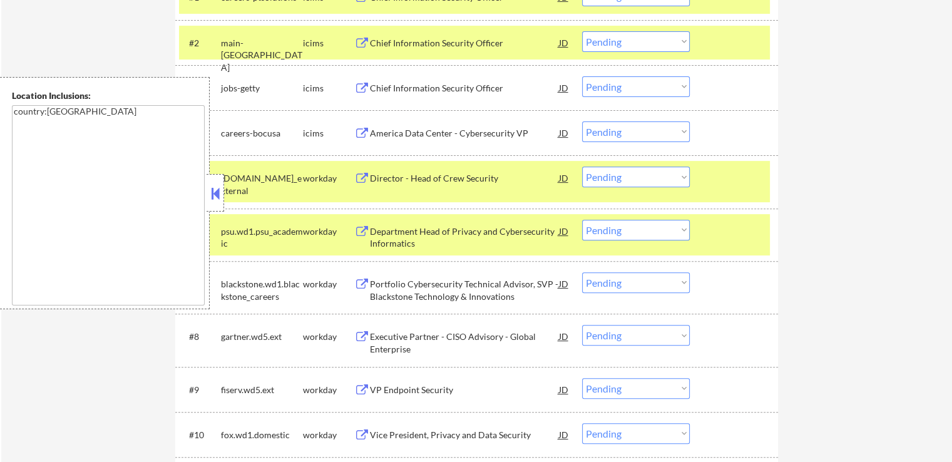
click at [395, 294] on div "Portfolio Cybersecurity Technical Advisor, SVP - Blackstone Technology & Innova…" at bounding box center [464, 290] width 189 height 24
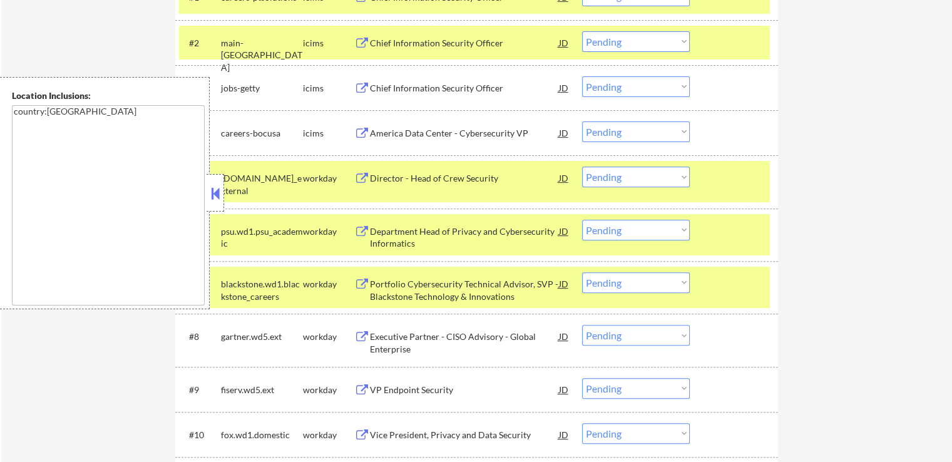
drag, startPoint x: 386, startPoint y: 336, endPoint x: 380, endPoint y: 369, distance: 33.8
click at [386, 337] on div "Executive Partner - CISO Advisory - Global Enterprise" at bounding box center [464, 342] width 189 height 24
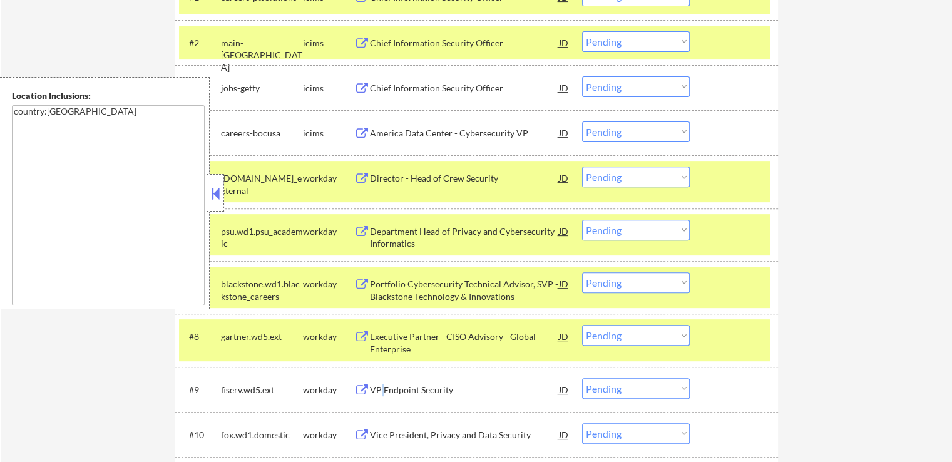
click at [383, 389] on div "VP Endpoint Security" at bounding box center [464, 390] width 189 height 13
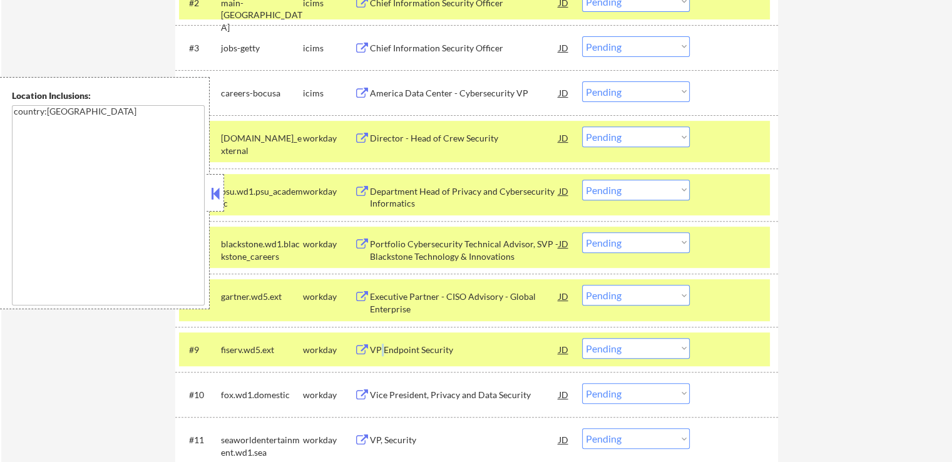
scroll to position [501, 0]
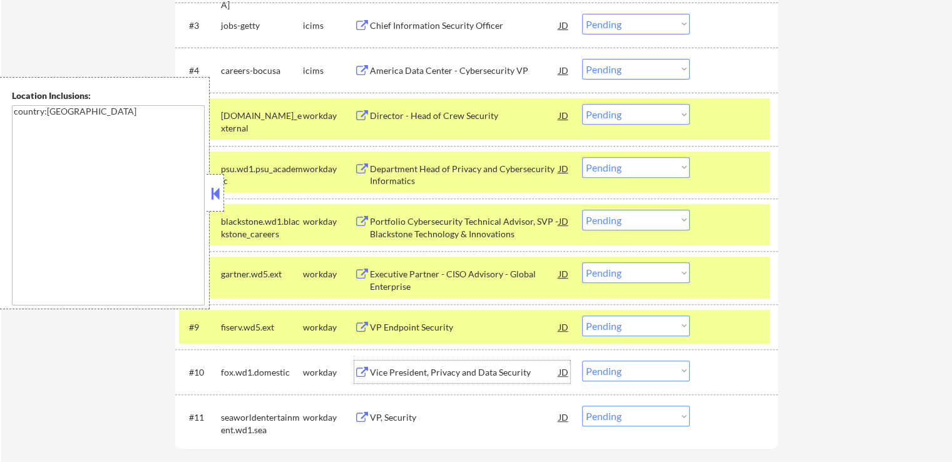
click at [387, 366] on div "Vice President, Privacy and Data Security" at bounding box center [464, 372] width 189 height 13
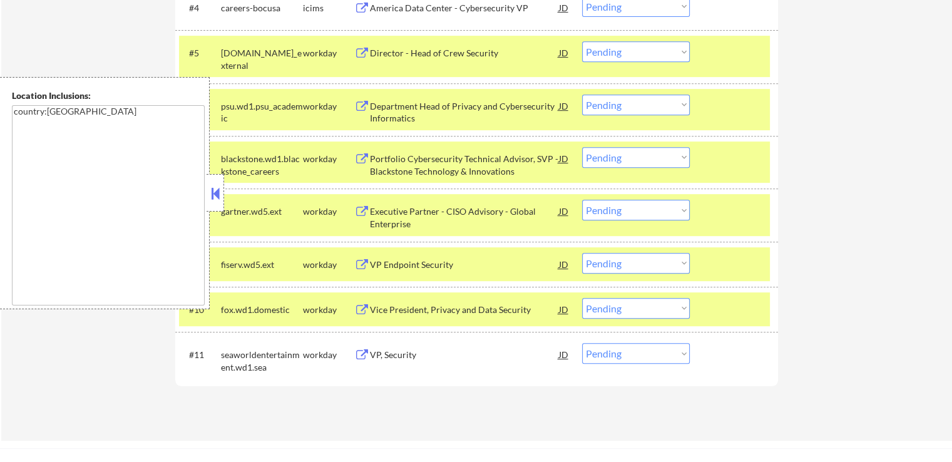
scroll to position [626, 0]
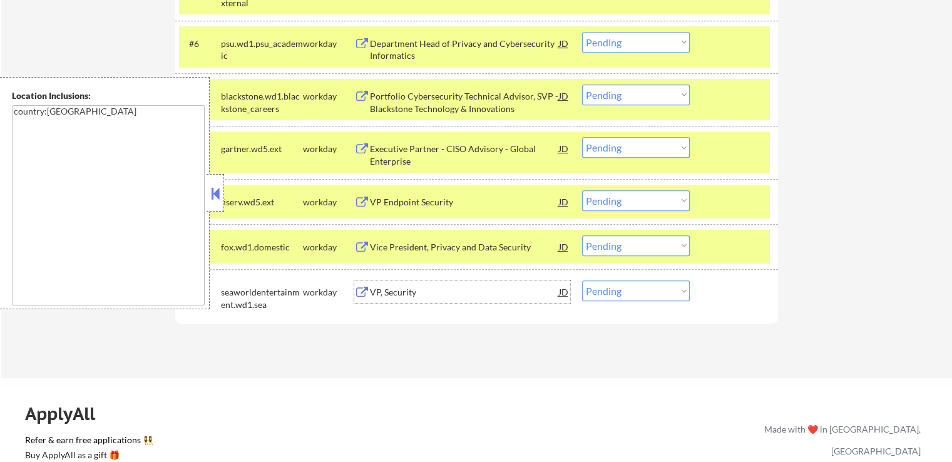
click at [375, 294] on div "VP, Security" at bounding box center [464, 292] width 189 height 13
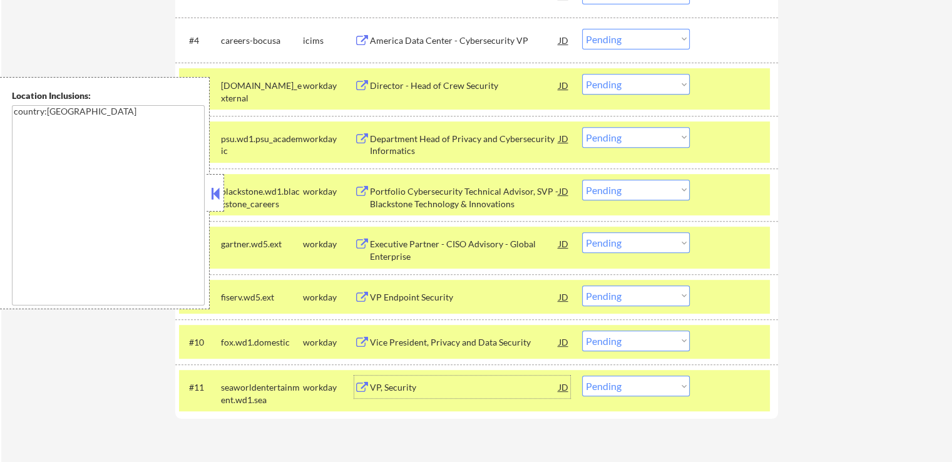
scroll to position [501, 0]
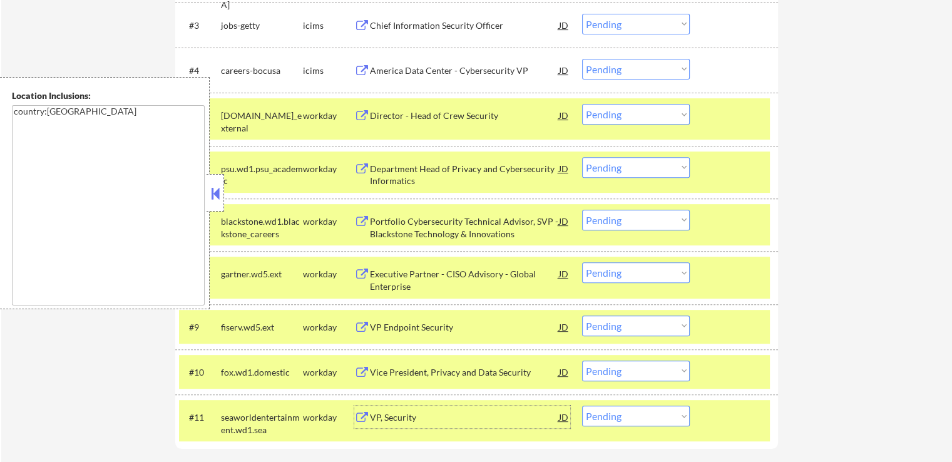
drag, startPoint x: 633, startPoint y: 115, endPoint x: 637, endPoint y: 123, distance: 9.0
click at [633, 115] on select "Choose an option... Pending Applied Excluded (Questions) Excluded (Expired) Exc…" at bounding box center [636, 114] width 108 height 21
click at [582, 104] on select "Choose an option... Pending Applied Excluded (Questions) Excluded (Expired) Exc…" at bounding box center [636, 114] width 108 height 21
select select ""pending""
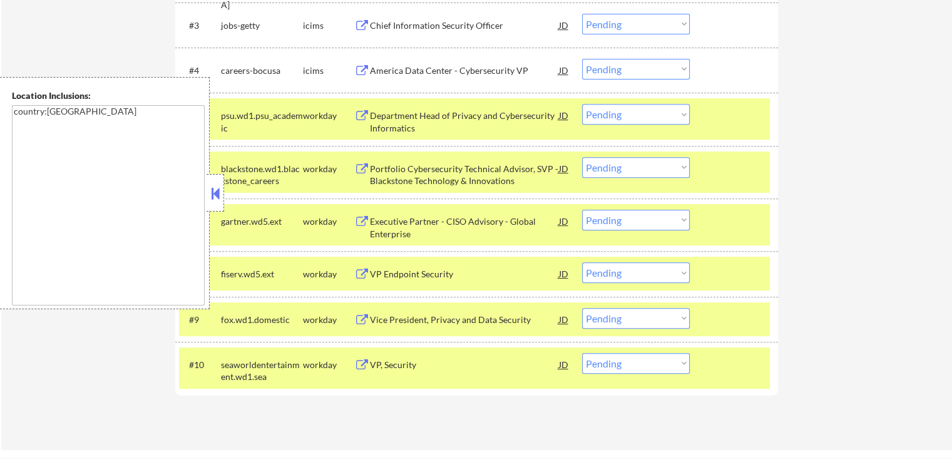
drag, startPoint x: 608, startPoint y: 223, endPoint x: 613, endPoint y: 228, distance: 7.5
click at [609, 223] on select "Choose an option... Pending Applied Excluded (Questions) Excluded (Expired) Exc…" at bounding box center [636, 220] width 108 height 21
click at [582, 210] on select "Choose an option... Pending Applied Excluded (Questions) Excluded (Expired) Exc…" at bounding box center [636, 220] width 108 height 21
select select ""pending""
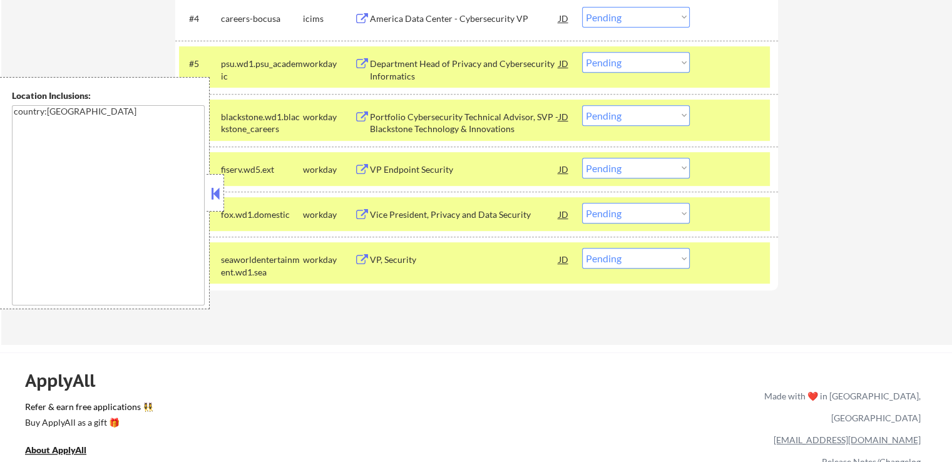
scroll to position [626, 0]
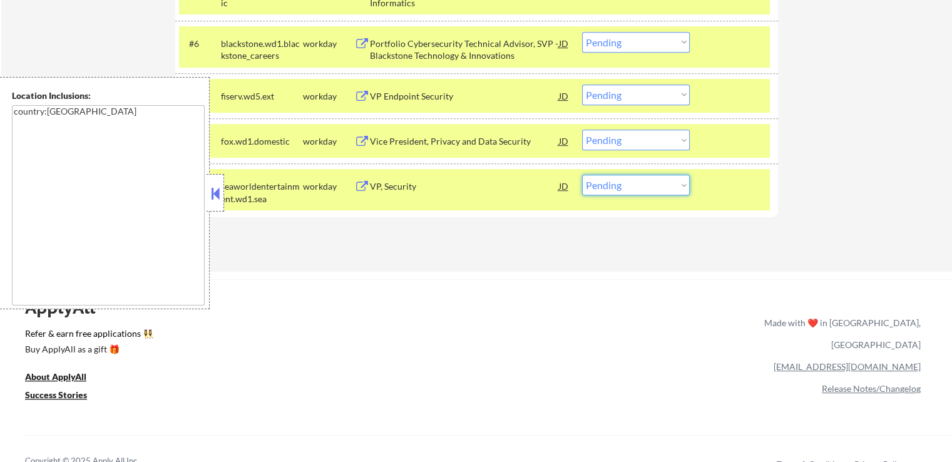
click at [625, 185] on select "Choose an option... Pending Applied Excluded (Questions) Excluded (Expired) Exc…" at bounding box center [636, 185] width 108 height 21
select select ""excluded__expired_""
click at [582, 175] on select "Choose an option... Pending Applied Excluded (Questions) Excluded (Expired) Exc…" at bounding box center [636, 185] width 108 height 21
click at [618, 91] on select "Choose an option... Pending Applied Excluded (Questions) Excluded (Expired) Exc…" at bounding box center [636, 95] width 108 height 21
click at [582, 85] on select "Choose an option... Pending Applied Excluded (Questions) Excluded (Expired) Exc…" at bounding box center [636, 95] width 108 height 21
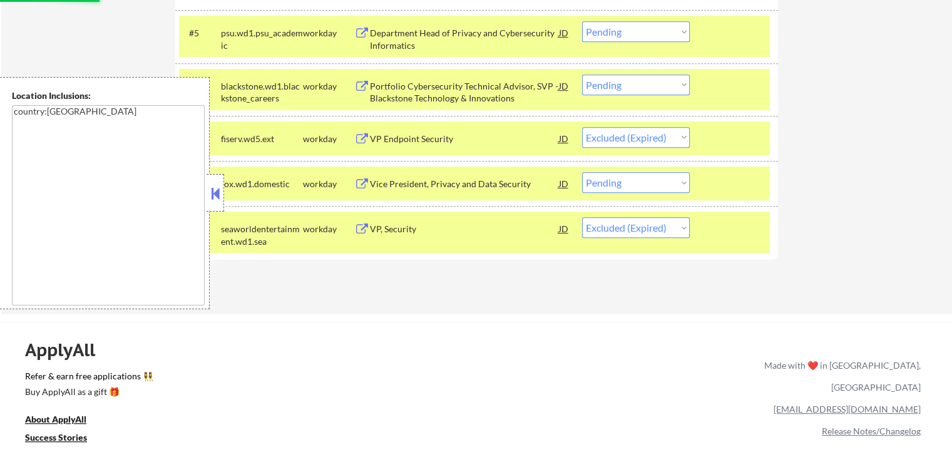
scroll to position [563, 0]
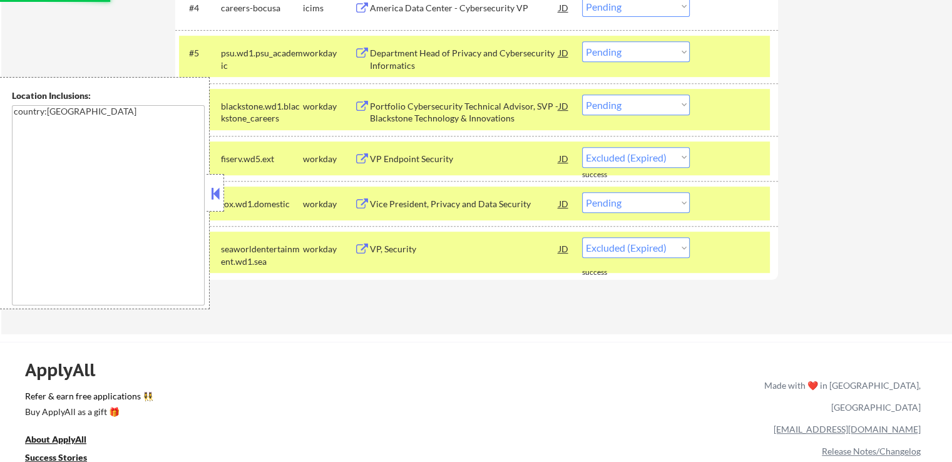
select select ""pending""
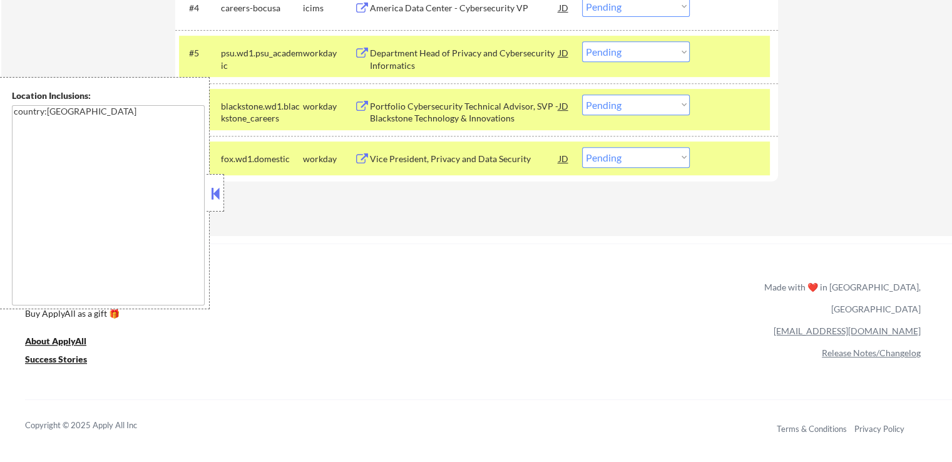
click at [402, 154] on div "Vice President, Privacy and Data Security" at bounding box center [464, 159] width 189 height 13
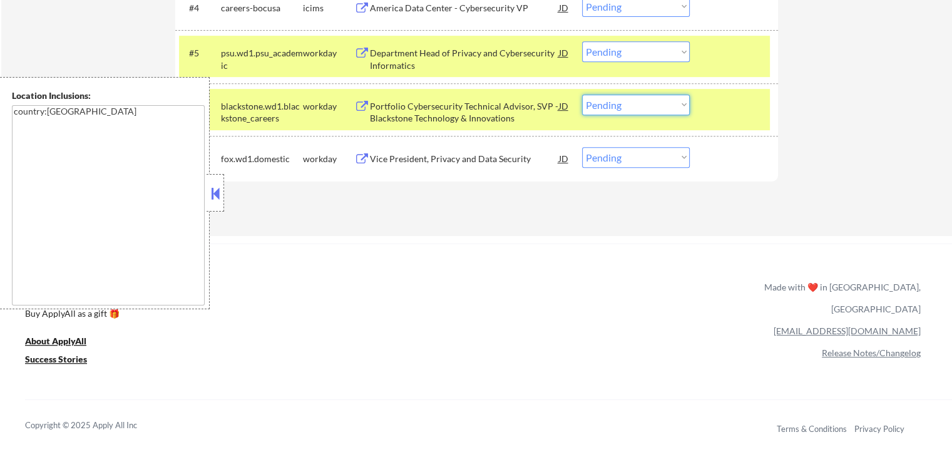
click at [625, 106] on select "Choose an option... Pending Applied Excluded (Questions) Excluded (Expired) Exc…" at bounding box center [636, 105] width 108 height 21
click at [582, 95] on select "Choose an option... Pending Applied Excluded (Questions) Excluded (Expired) Exc…" at bounding box center [636, 105] width 108 height 21
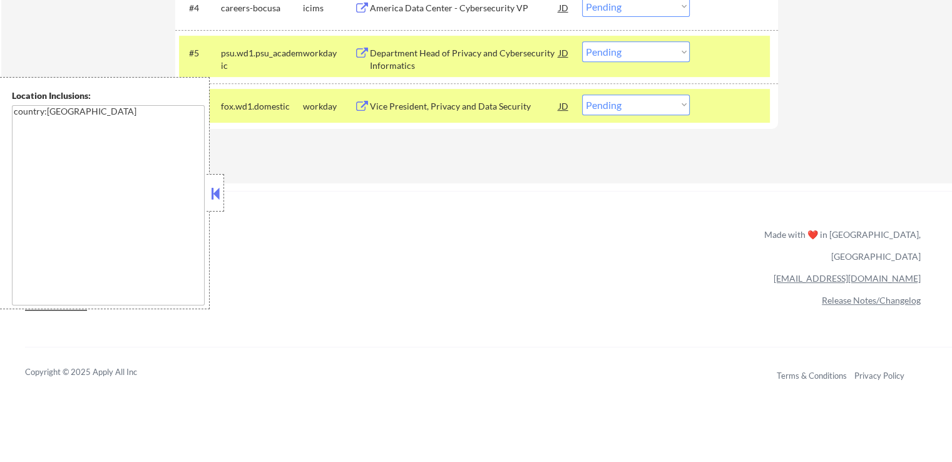
click at [633, 108] on select "Choose an option... Pending Applied Excluded (Questions) Excluded (Expired) Exc…" at bounding box center [636, 105] width 108 height 21
select select ""applied""
click at [582, 95] on select "Choose an option... Pending Applied Excluded (Questions) Excluded (Expired) Exc…" at bounding box center [636, 105] width 108 height 21
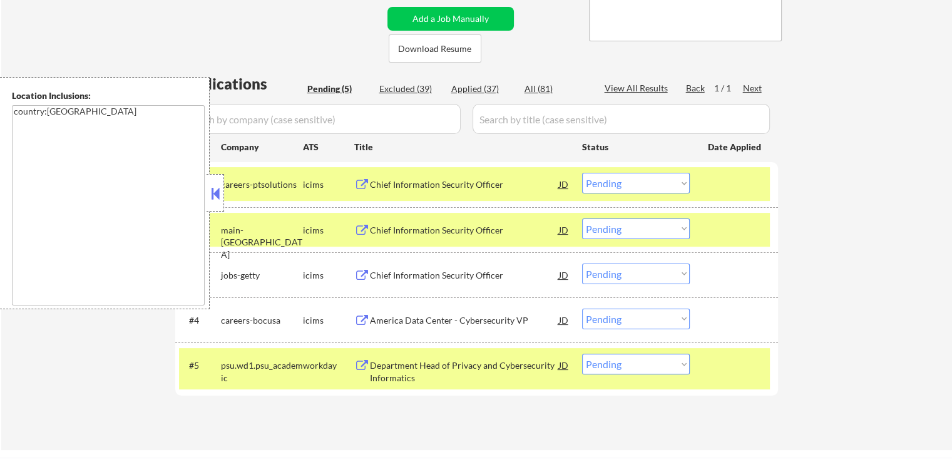
scroll to position [250, 0]
click at [424, 185] on div "Chief Information Security Officer" at bounding box center [464, 185] width 189 height 13
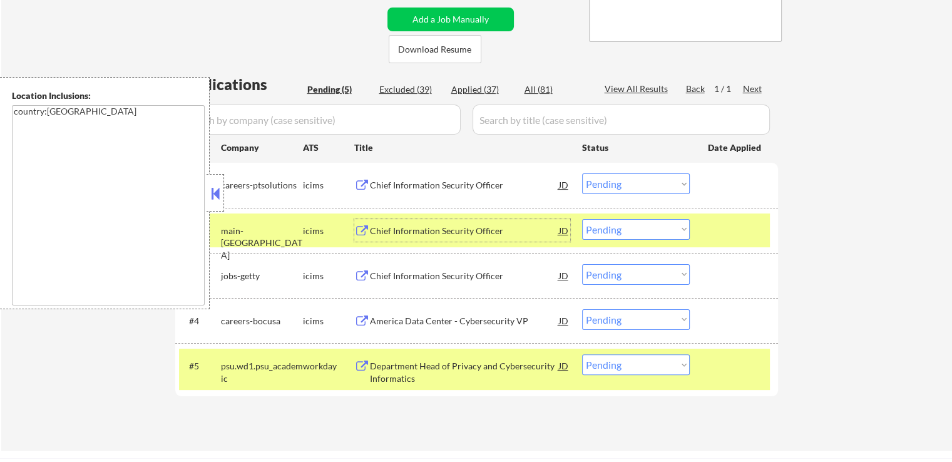
click at [417, 227] on div "Chief Information Security Officer" at bounding box center [464, 231] width 189 height 13
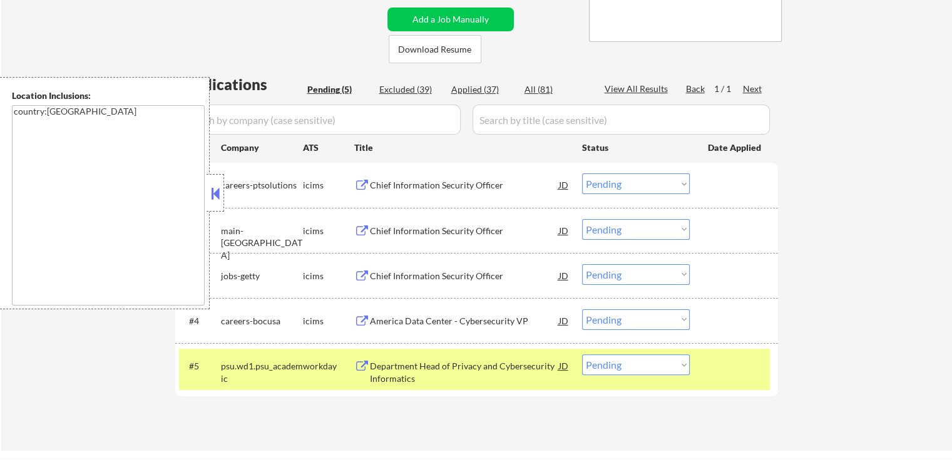
click at [415, 266] on div "Chief Information Security Officer" at bounding box center [464, 275] width 189 height 23
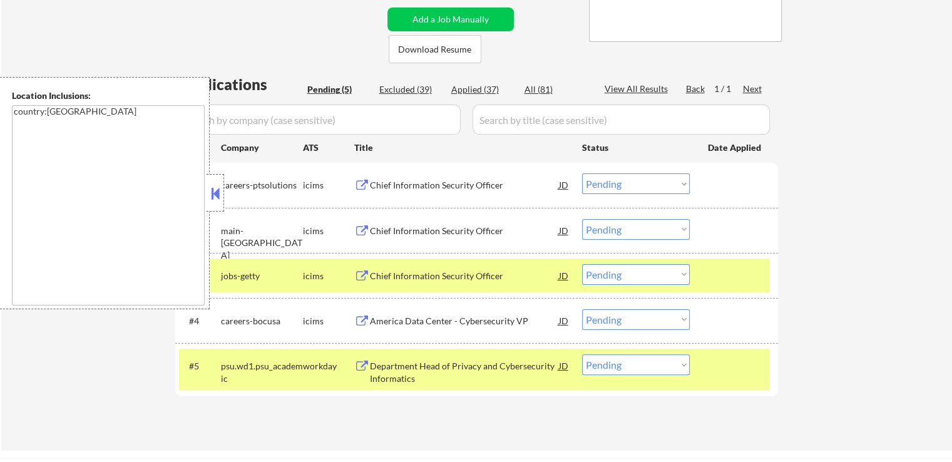
click at [419, 324] on div "America Data Center - Cybersecurity VP" at bounding box center [464, 321] width 189 height 13
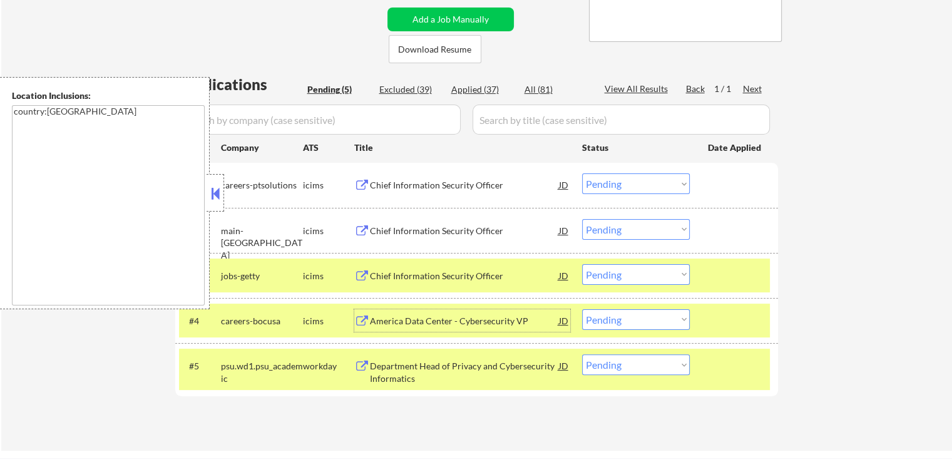
click at [632, 361] on select "Choose an option... Pending Applied Excluded (Questions) Excluded (Expired) Exc…" at bounding box center [636, 364] width 108 height 21
select select ""applied""
click at [582, 354] on select "Choose an option... Pending Applied Excluded (Questions) Excluded (Expired) Exc…" at bounding box center [636, 364] width 108 height 21
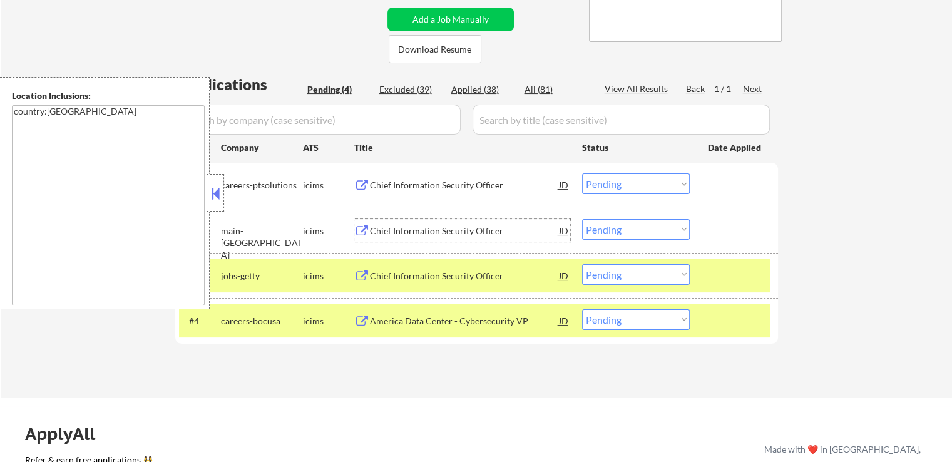
click at [439, 225] on div "Chief Information Security Officer" at bounding box center [464, 231] width 189 height 13
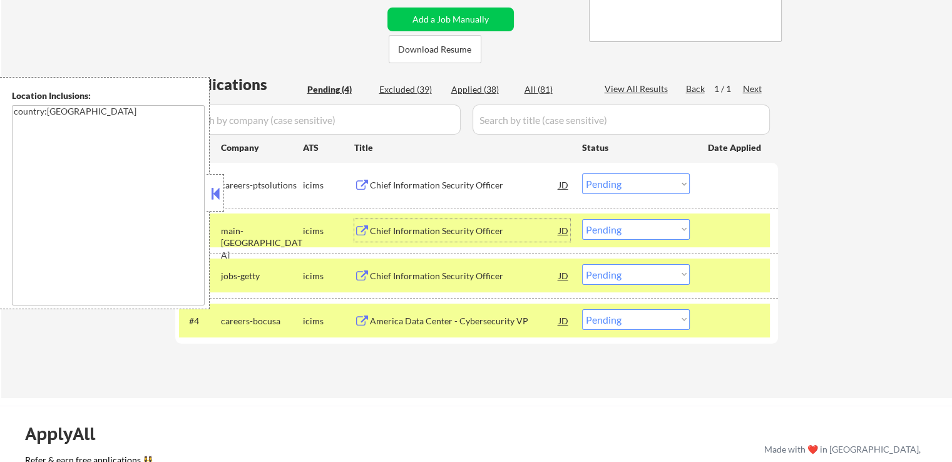
scroll to position [313, 0]
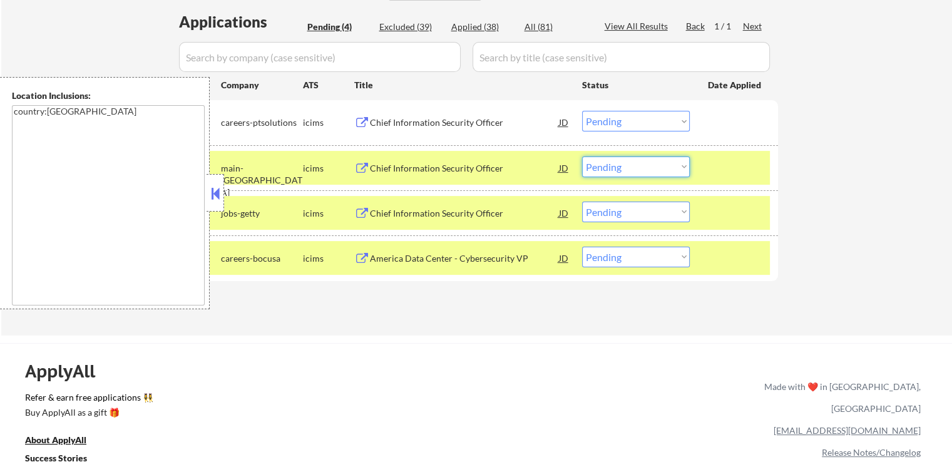
drag, startPoint x: 625, startPoint y: 167, endPoint x: 627, endPoint y: 175, distance: 7.7
click at [625, 167] on select "Choose an option... Pending Applied Excluded (Questions) Excluded (Expired) Exc…" at bounding box center [636, 166] width 108 height 21
click at [582, 156] on select "Choose an option... Pending Applied Excluded (Questions) Excluded (Expired) Exc…" at bounding box center [636, 166] width 108 height 21
select select ""pending""
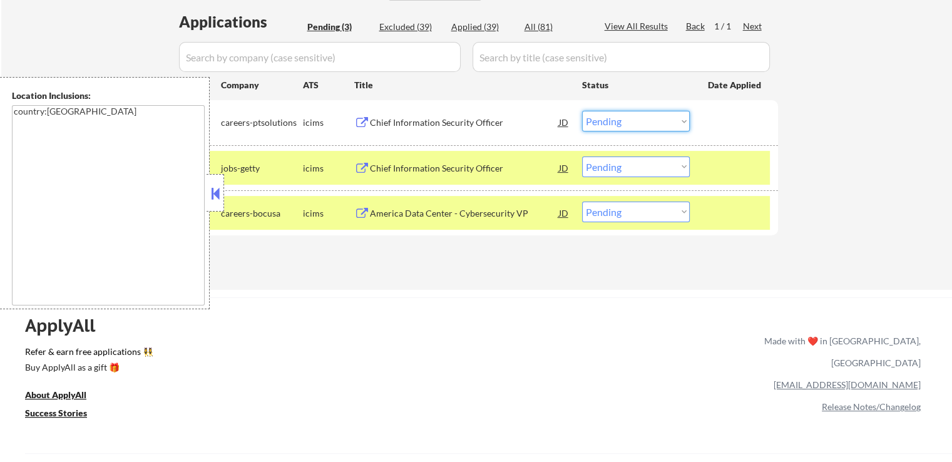
click at [623, 118] on select "Choose an option... Pending Applied Excluded (Questions) Excluded (Expired) Exc…" at bounding box center [636, 121] width 108 height 21
click at [582, 111] on select "Choose an option... Pending Applied Excluded (Questions) Excluded (Expired) Exc…" at bounding box center [636, 121] width 108 height 21
select select ""pending""
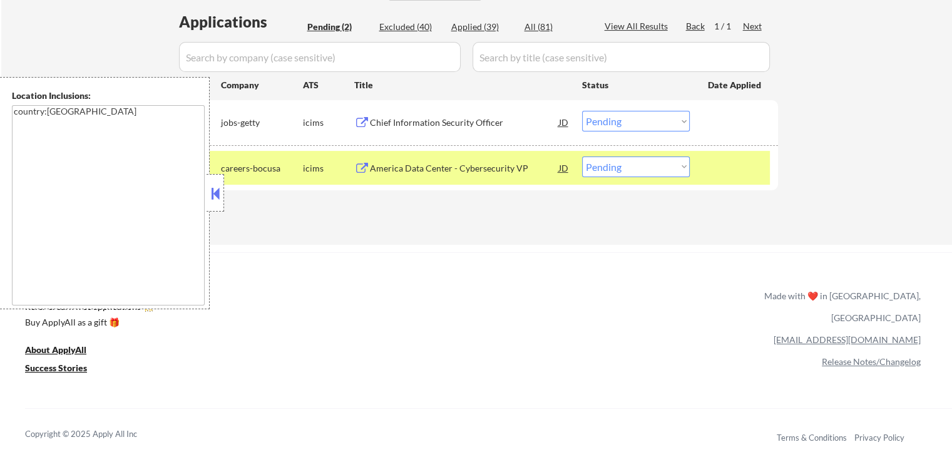
drag, startPoint x: 615, startPoint y: 166, endPoint x: 621, endPoint y: 173, distance: 9.3
click at [616, 166] on select "Choose an option... Pending Applied Excluded (Questions) Excluded (Expired) Exc…" at bounding box center [636, 166] width 108 height 21
select select ""excluded""
click at [582, 156] on select "Choose an option... Pending Applied Excluded (Questions) Excluded (Expired) Exc…" at bounding box center [636, 166] width 108 height 21
drag, startPoint x: 621, startPoint y: 210, endPoint x: 483, endPoint y: 143, distance: 153.1
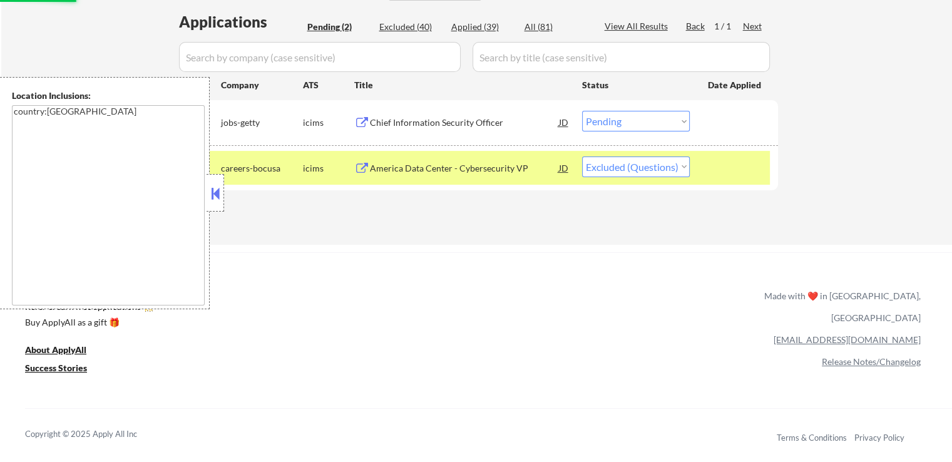
click at [620, 208] on div "Applications Pending (2) Excluded (40) Applied (39) All (81) View All Results B…" at bounding box center [476, 116] width 603 height 210
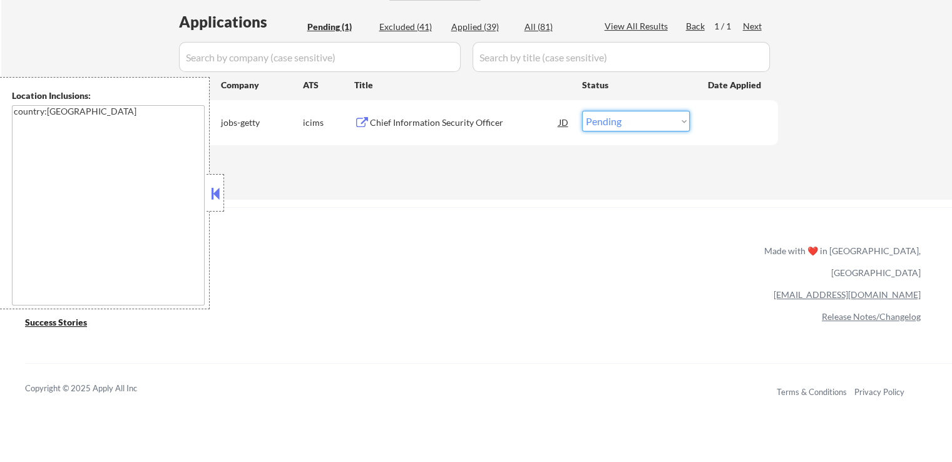
click at [646, 120] on select "Choose an option... Pending Applied Excluded (Questions) Excluded (Expired) Exc…" at bounding box center [636, 121] width 108 height 21
select select ""excluded""
click at [582, 111] on select "Choose an option... Pending Applied Excluded (Questions) Excluded (Expired) Exc…" at bounding box center [636, 121] width 108 height 21
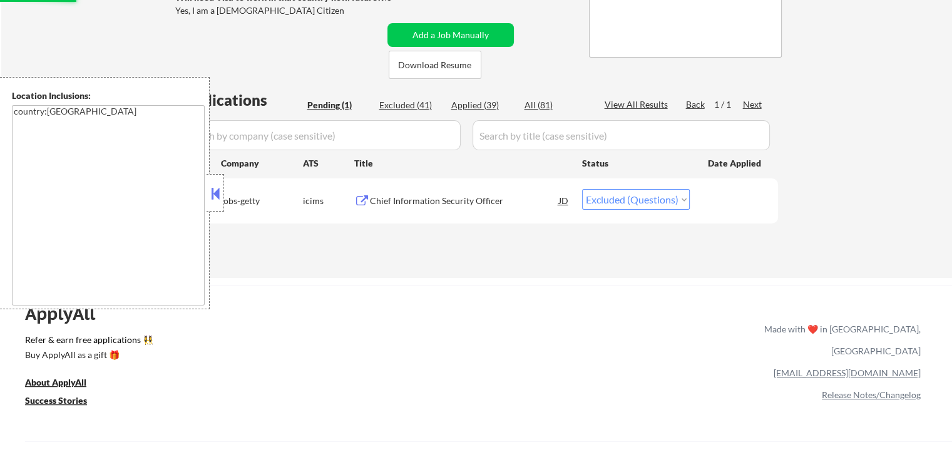
scroll to position [188, 0]
